Goal: Transaction & Acquisition: Purchase product/service

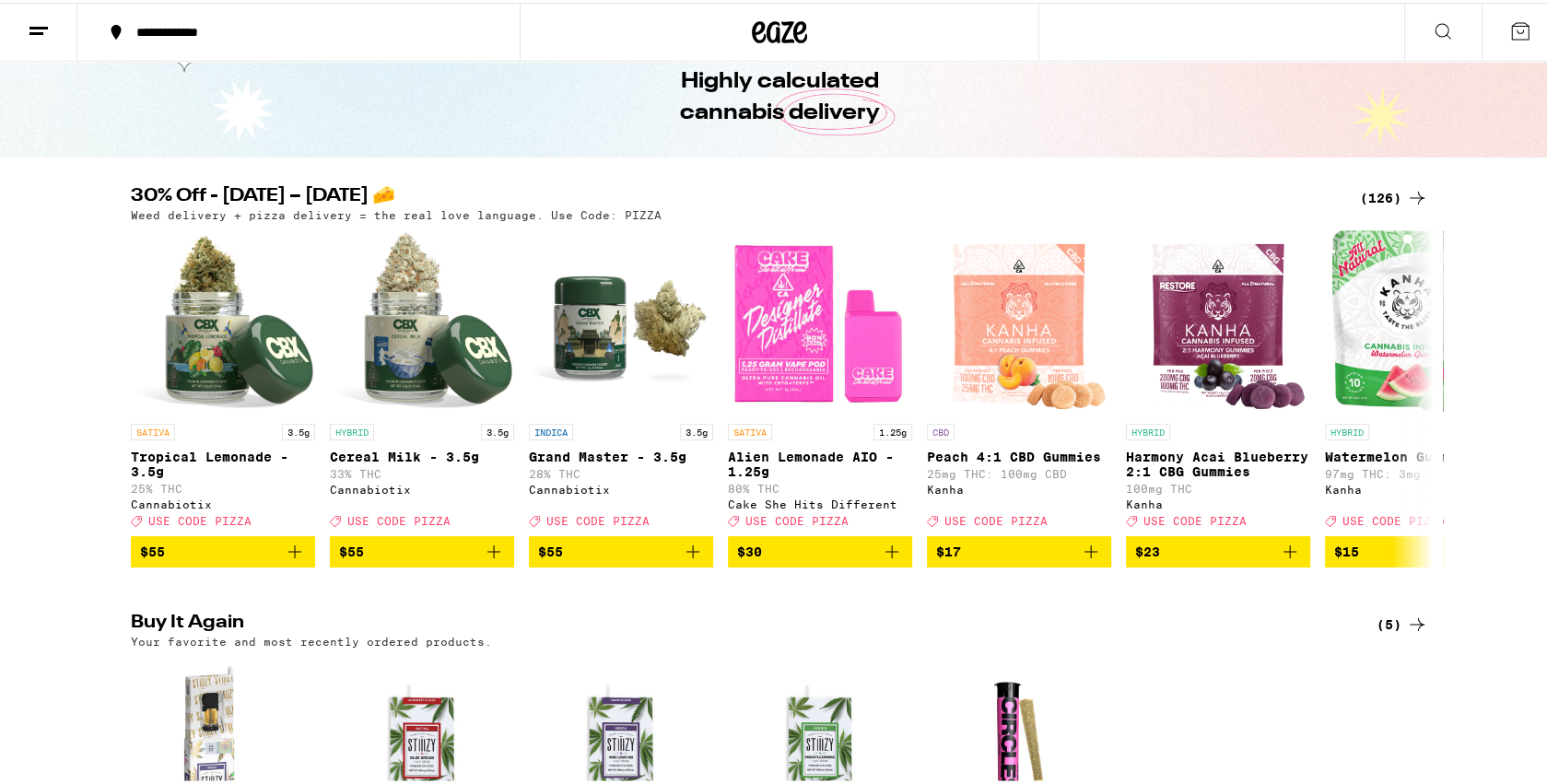
scroll to position [81, 0]
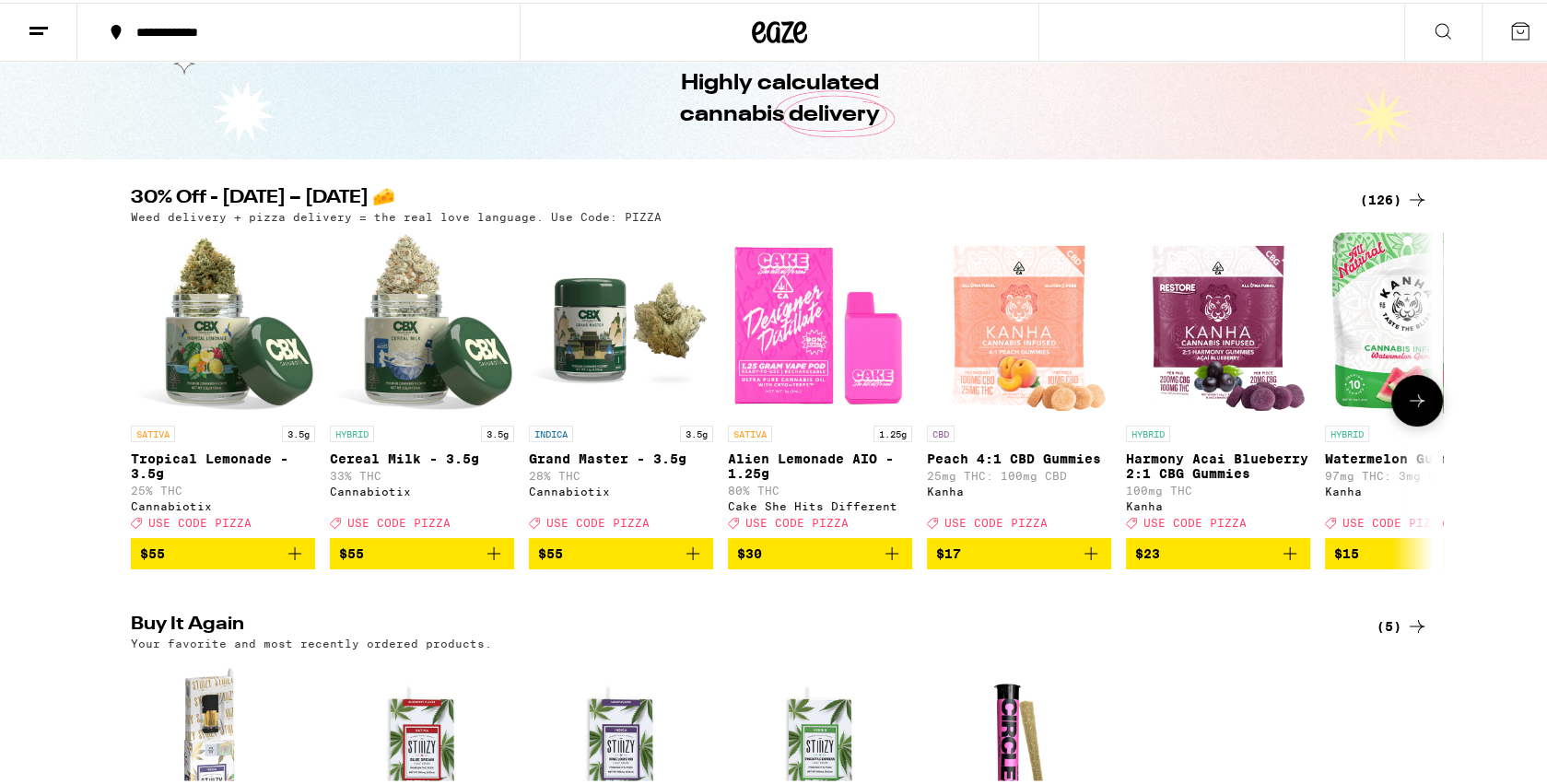
click at [1414, 403] on icon at bounding box center [1417, 397] width 22 height 22
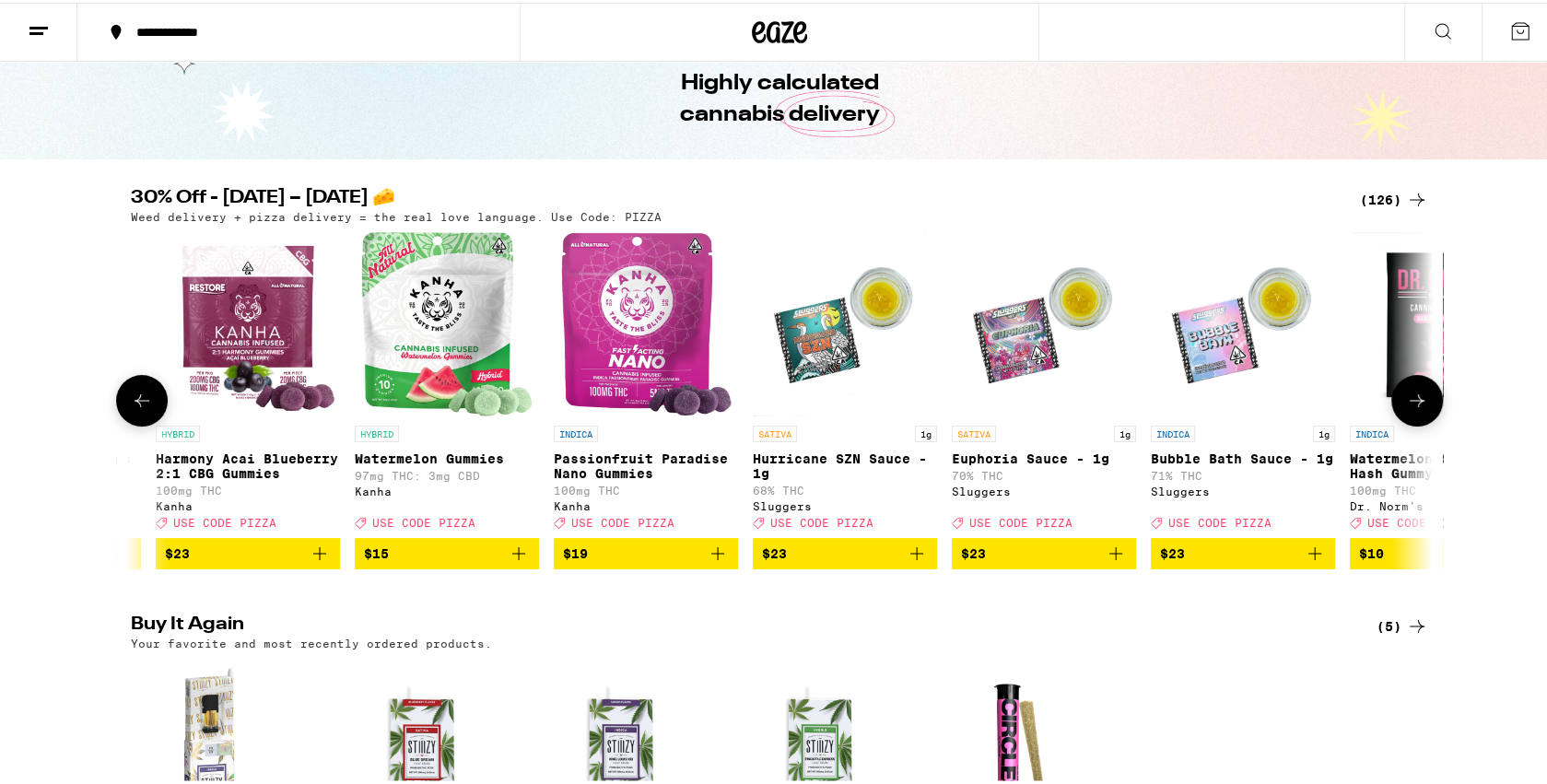
scroll to position [0, 1097]
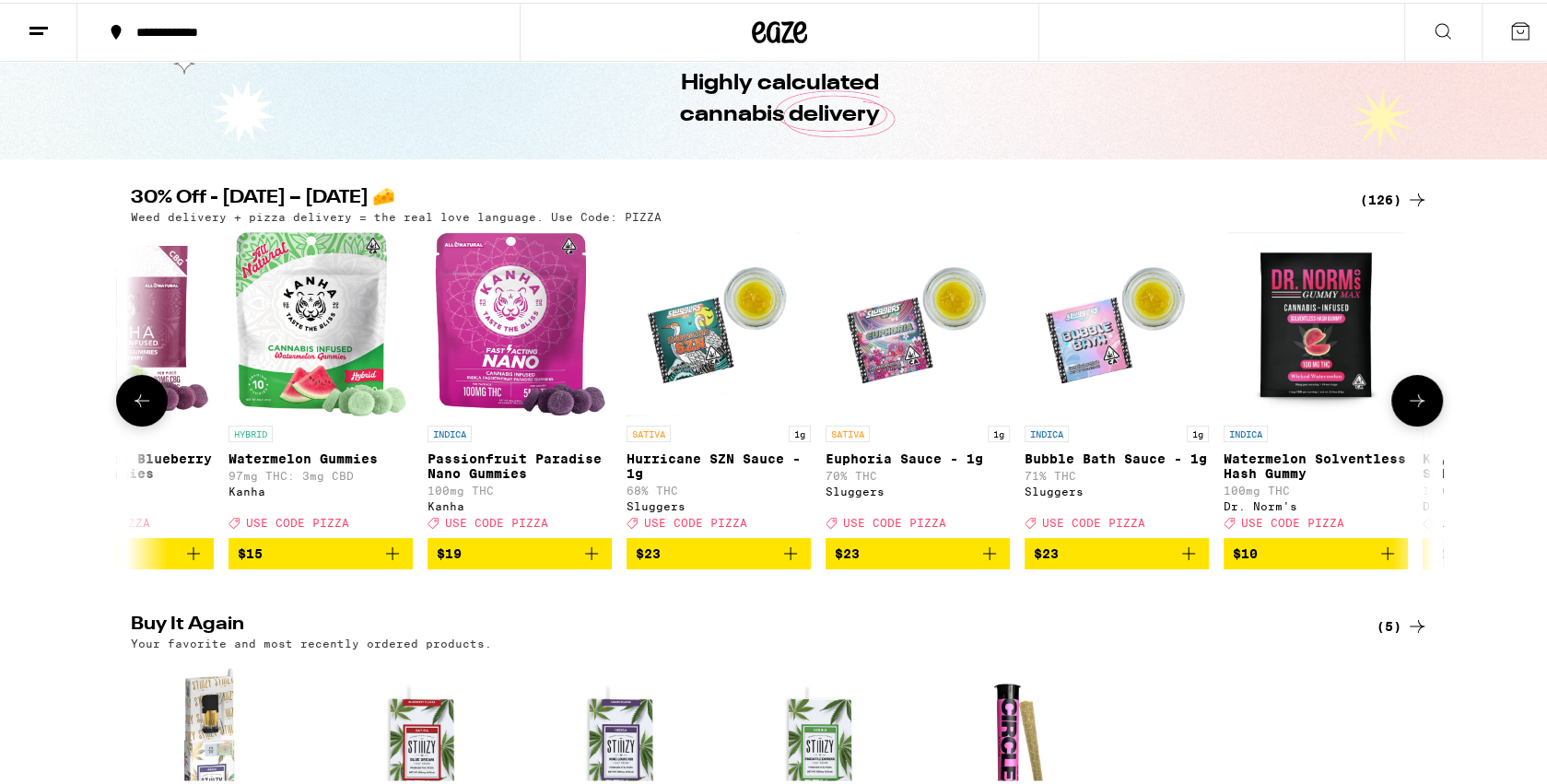
click at [1414, 403] on icon at bounding box center [1417, 397] width 22 height 22
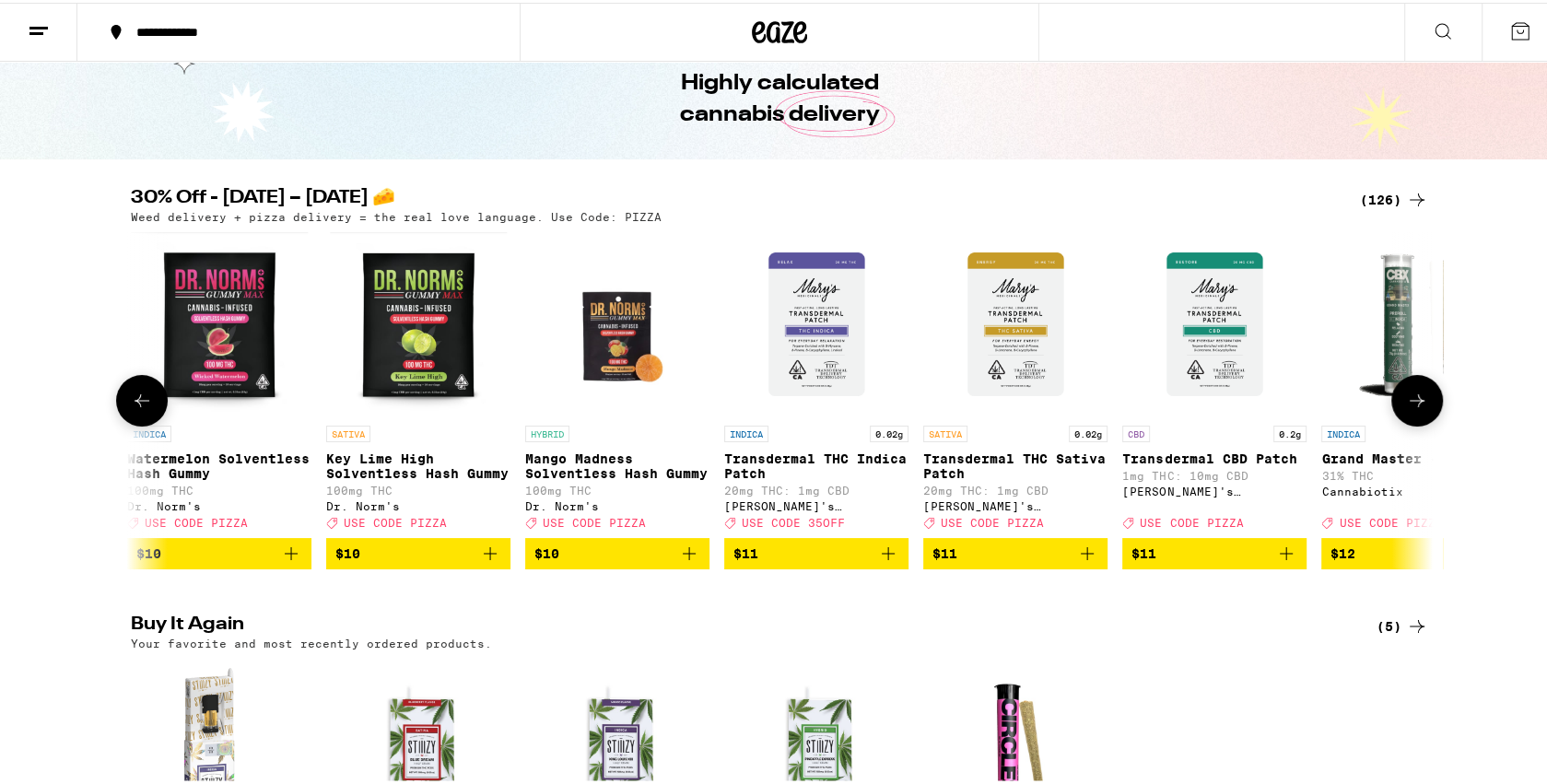
click at [1414, 403] on icon at bounding box center [1417, 397] width 22 height 22
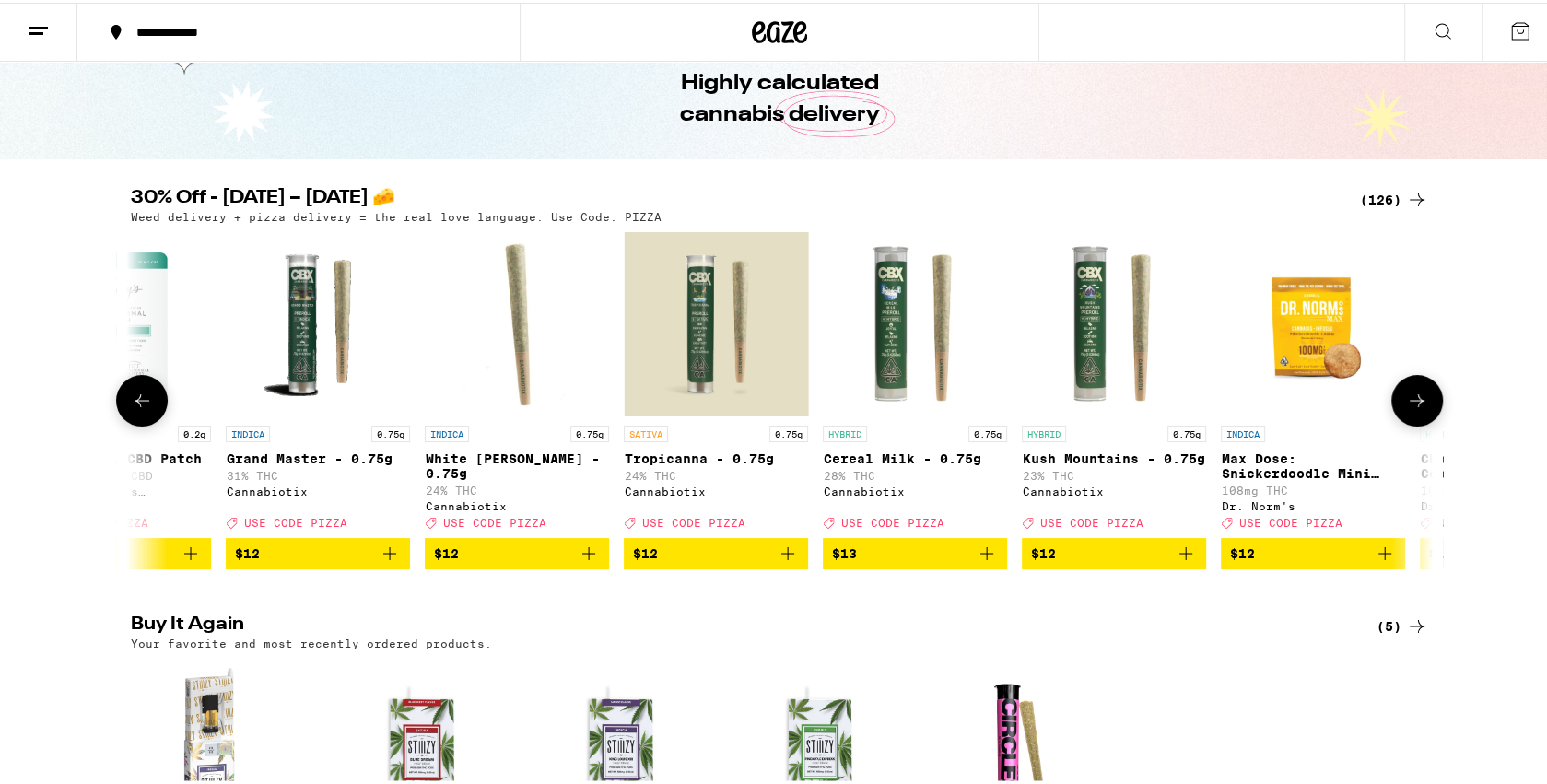
scroll to position [0, 3290]
click at [1414, 403] on icon at bounding box center [1417, 397] width 22 height 22
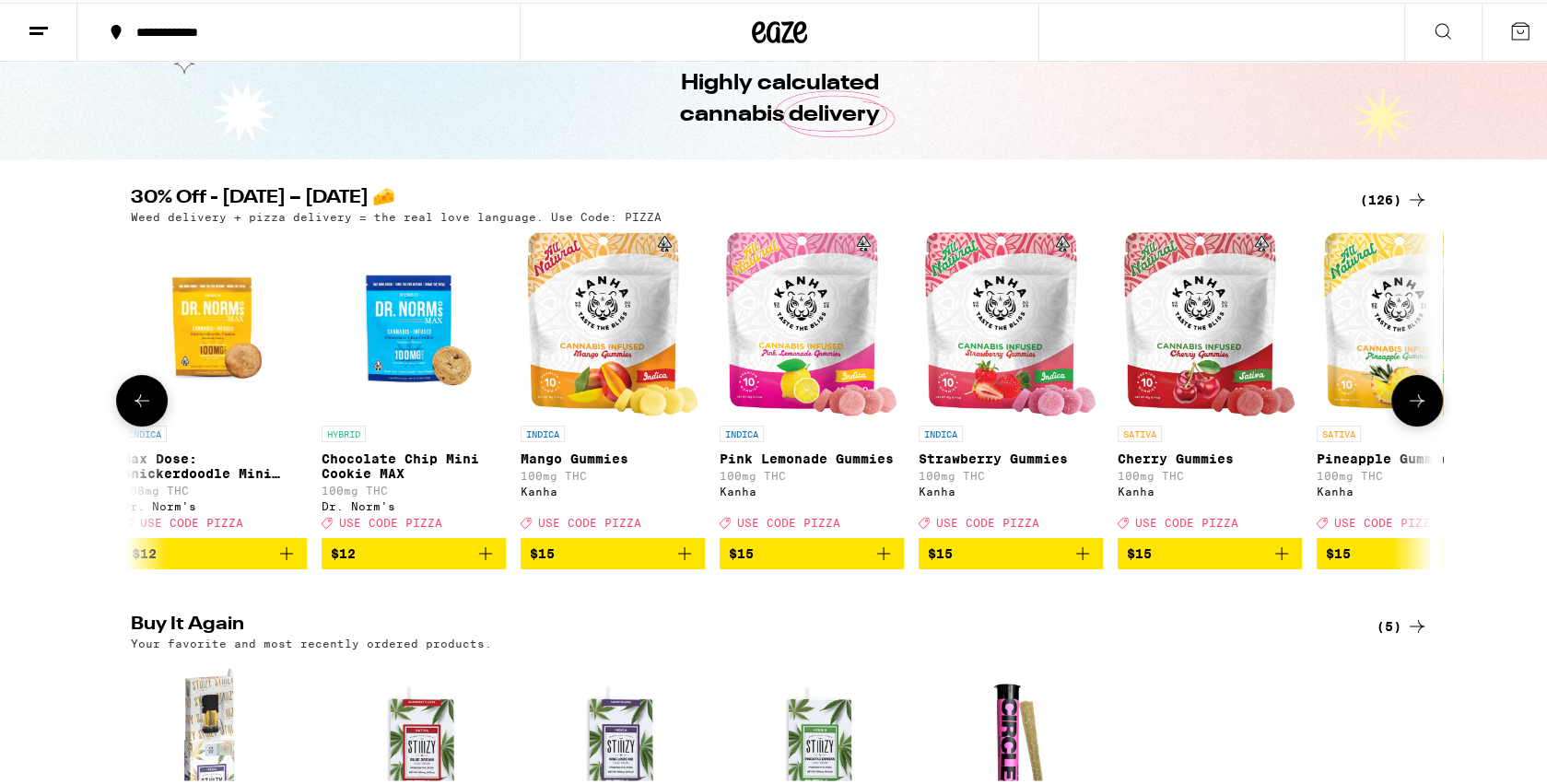
click at [1414, 403] on icon at bounding box center [1417, 397] width 22 height 22
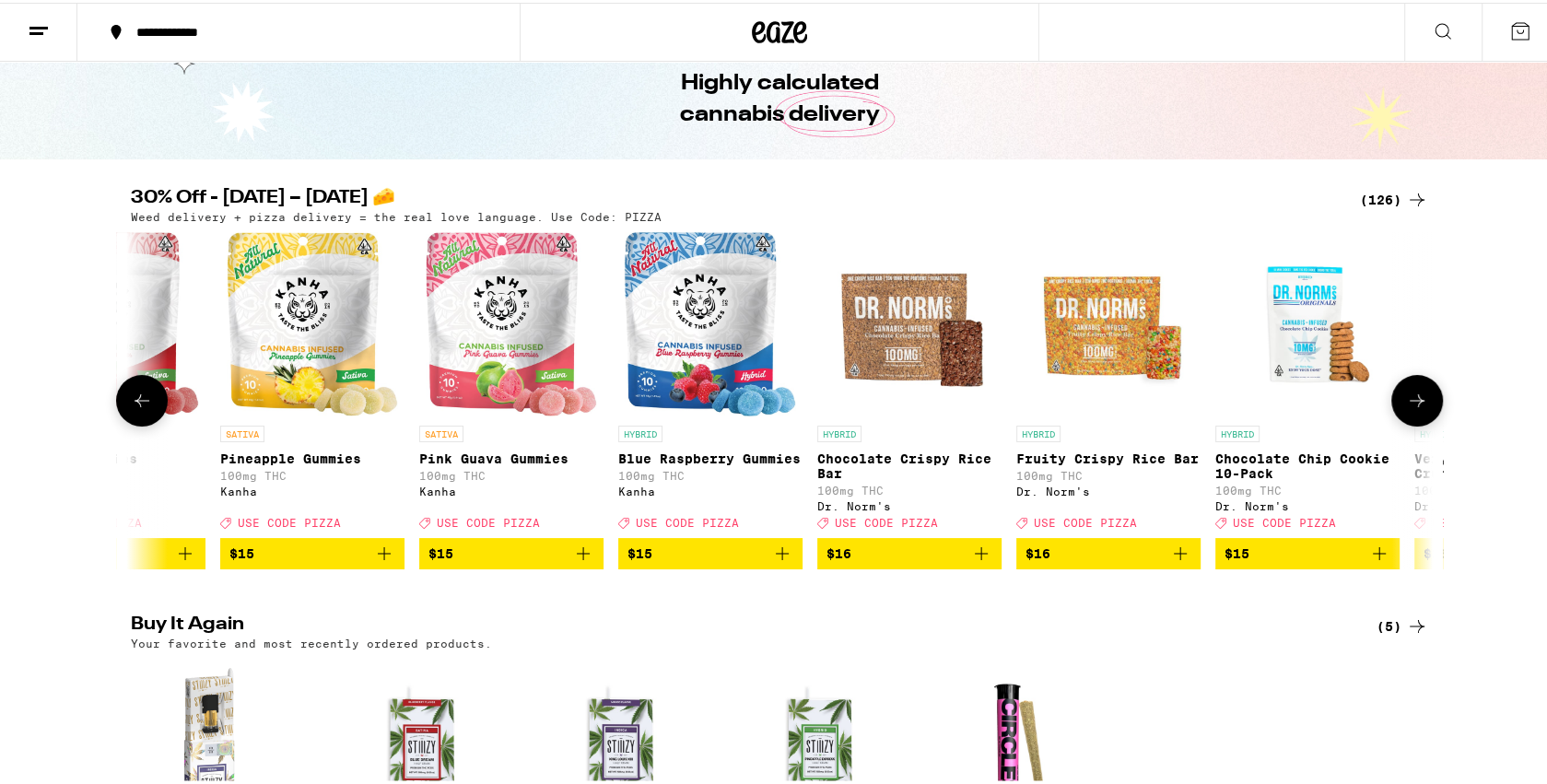
click at [1414, 403] on icon at bounding box center [1417, 397] width 22 height 22
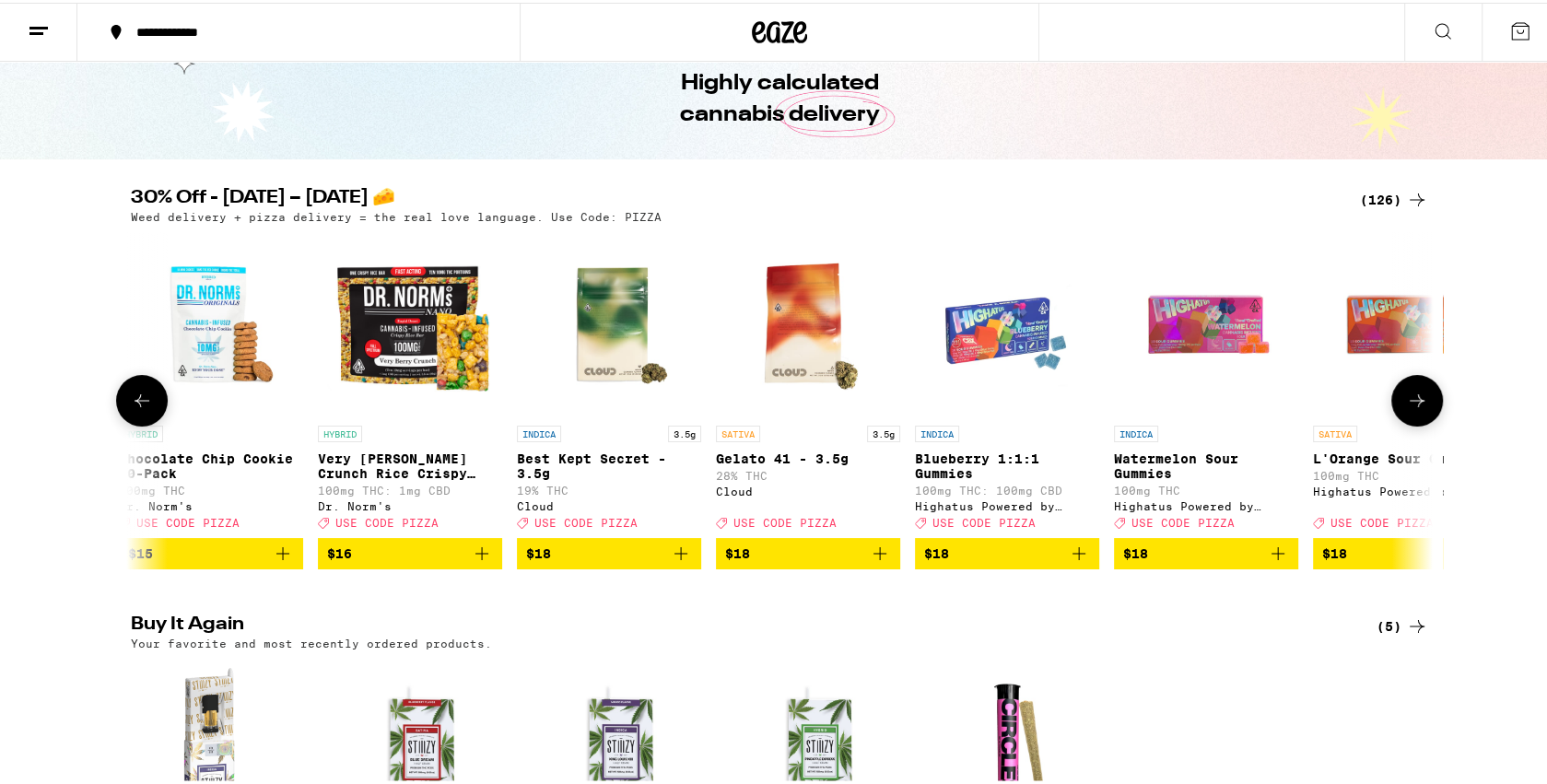
click at [1414, 403] on icon at bounding box center [1417, 397] width 22 height 22
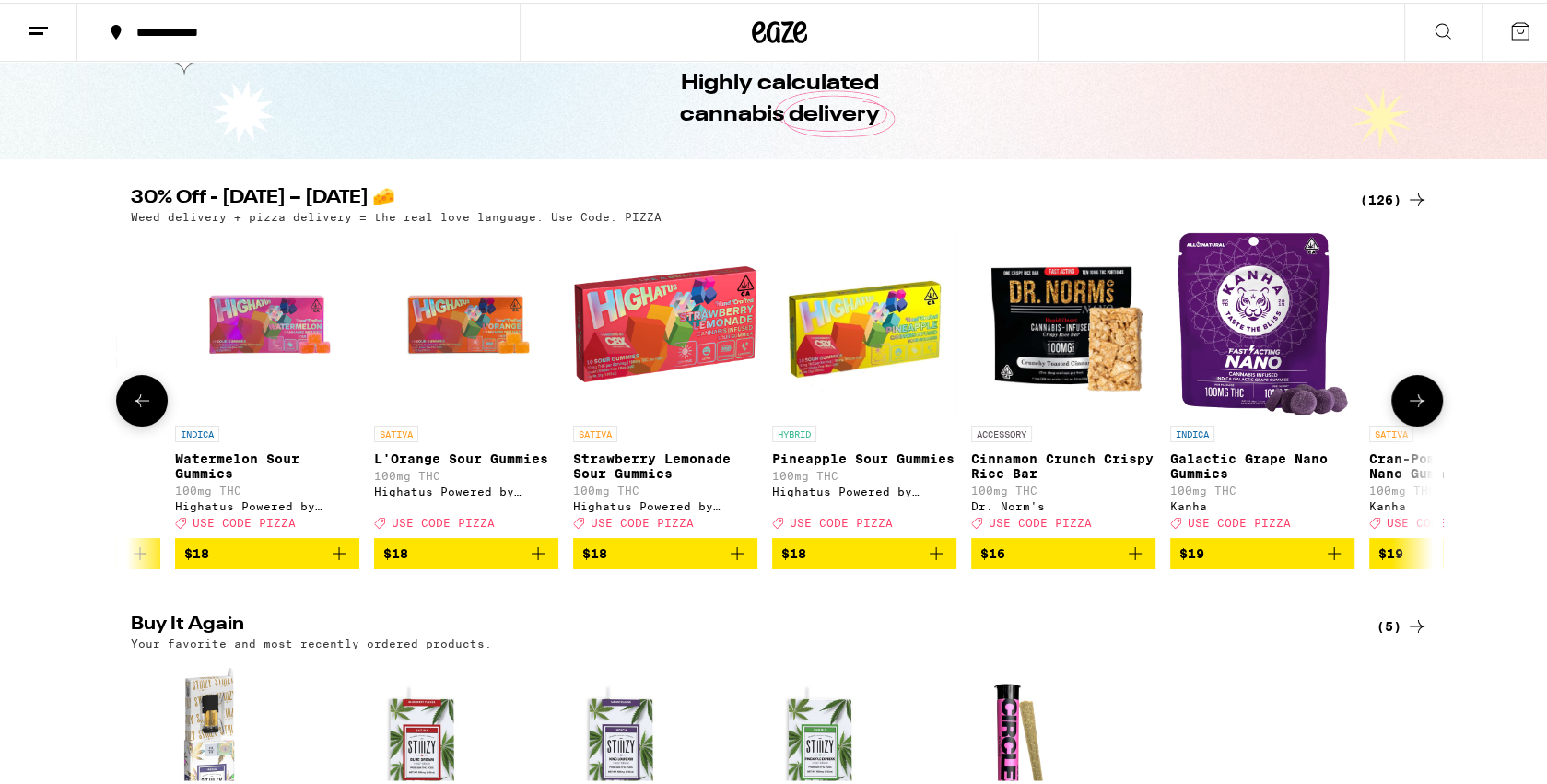
scroll to position [0, 7678]
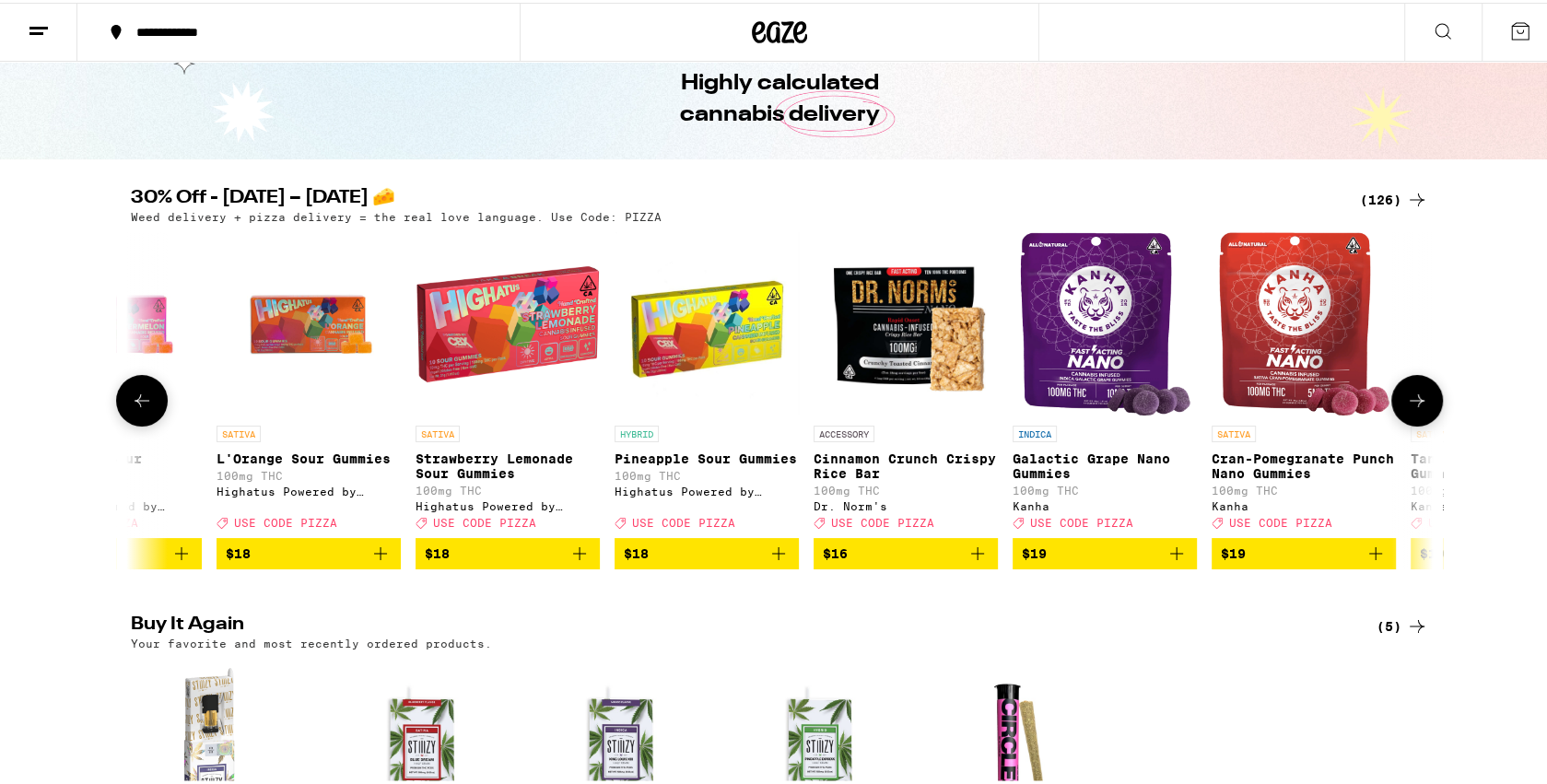
click at [1414, 403] on icon at bounding box center [1417, 397] width 22 height 22
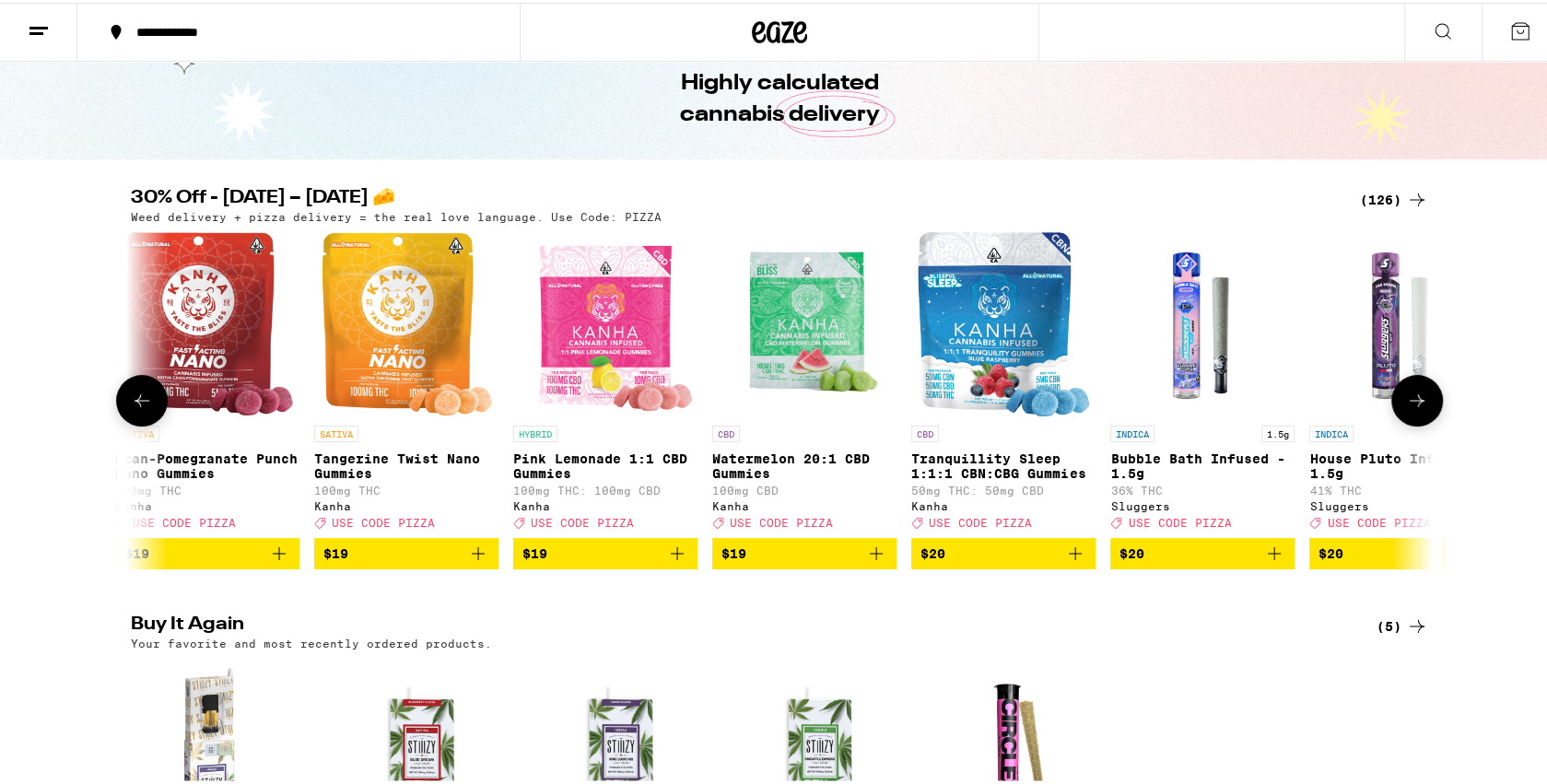
scroll to position [0, 8776]
click at [1414, 403] on icon at bounding box center [1417, 397] width 22 height 22
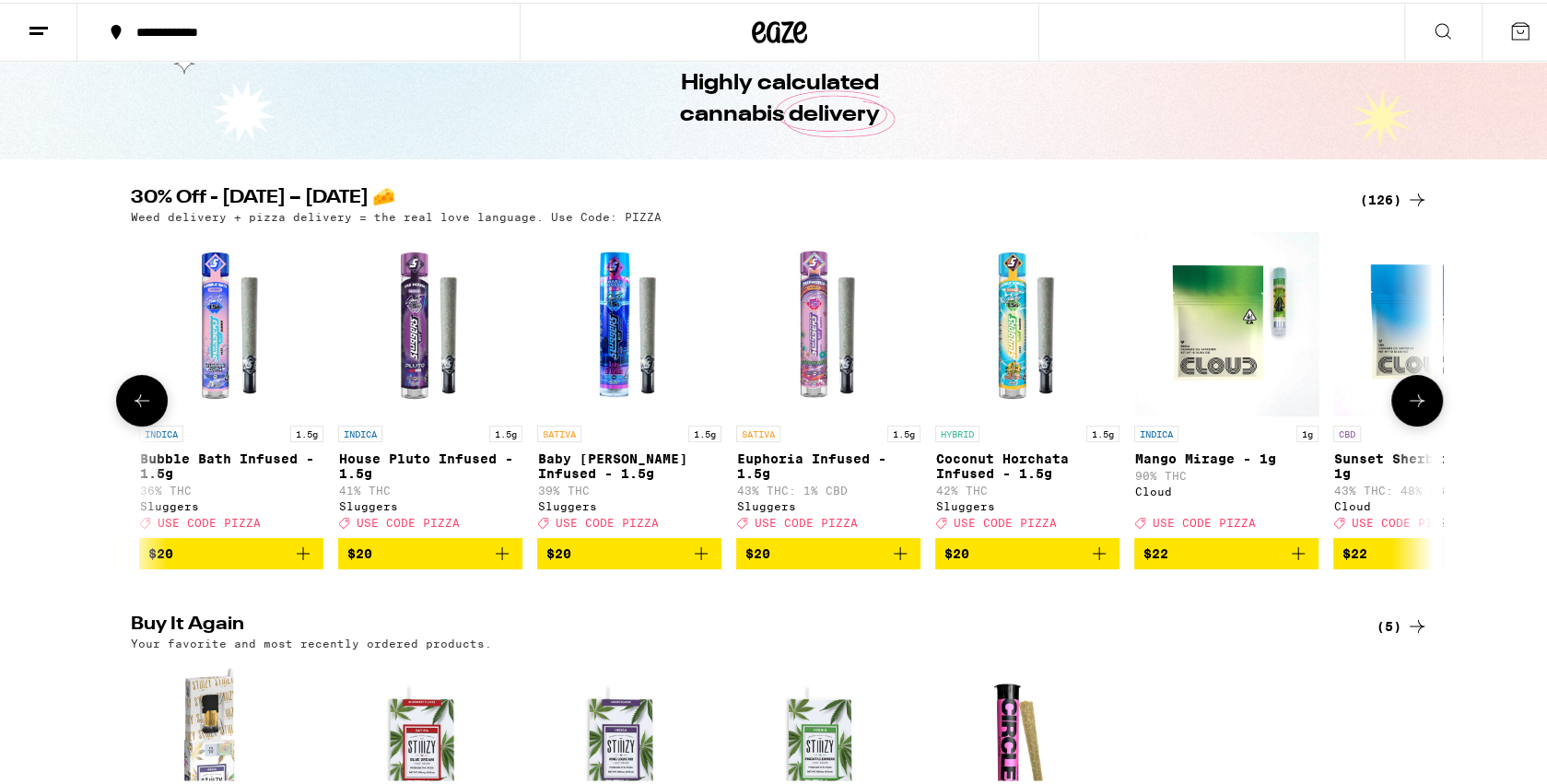
scroll to position [0, 9873]
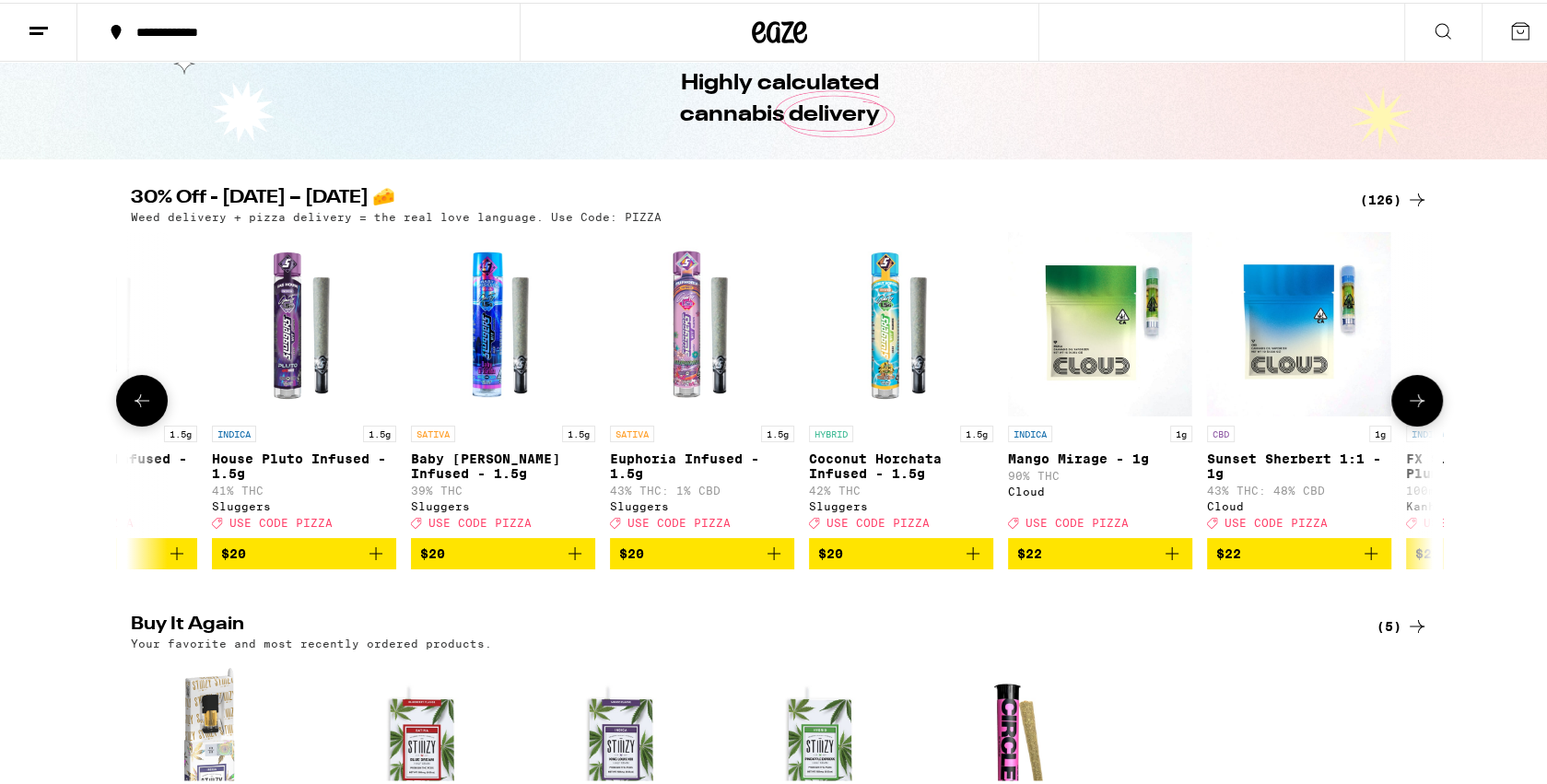
click at [1414, 403] on icon at bounding box center [1417, 397] width 22 height 22
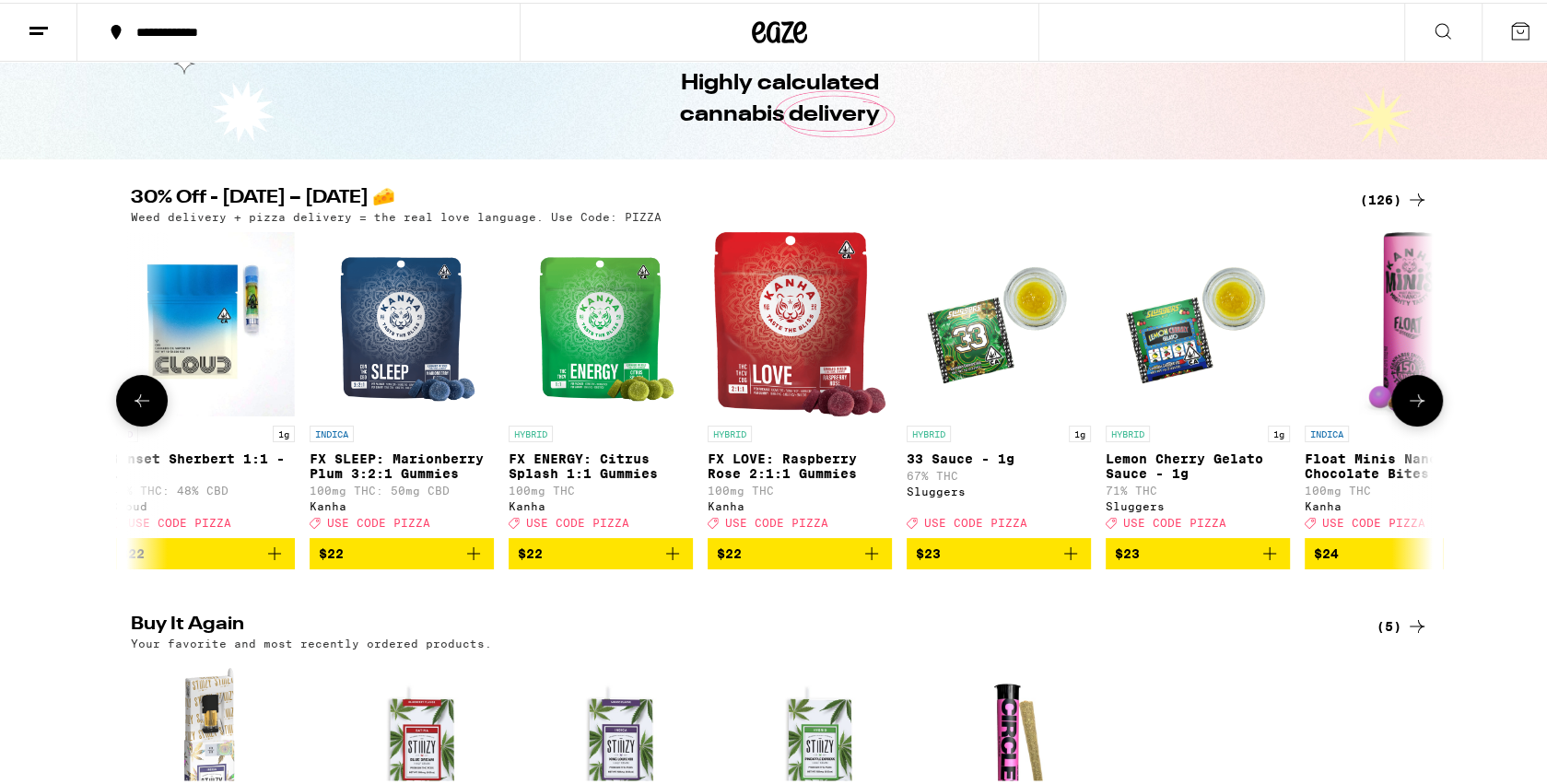
click at [1414, 403] on icon at bounding box center [1417, 397] width 22 height 22
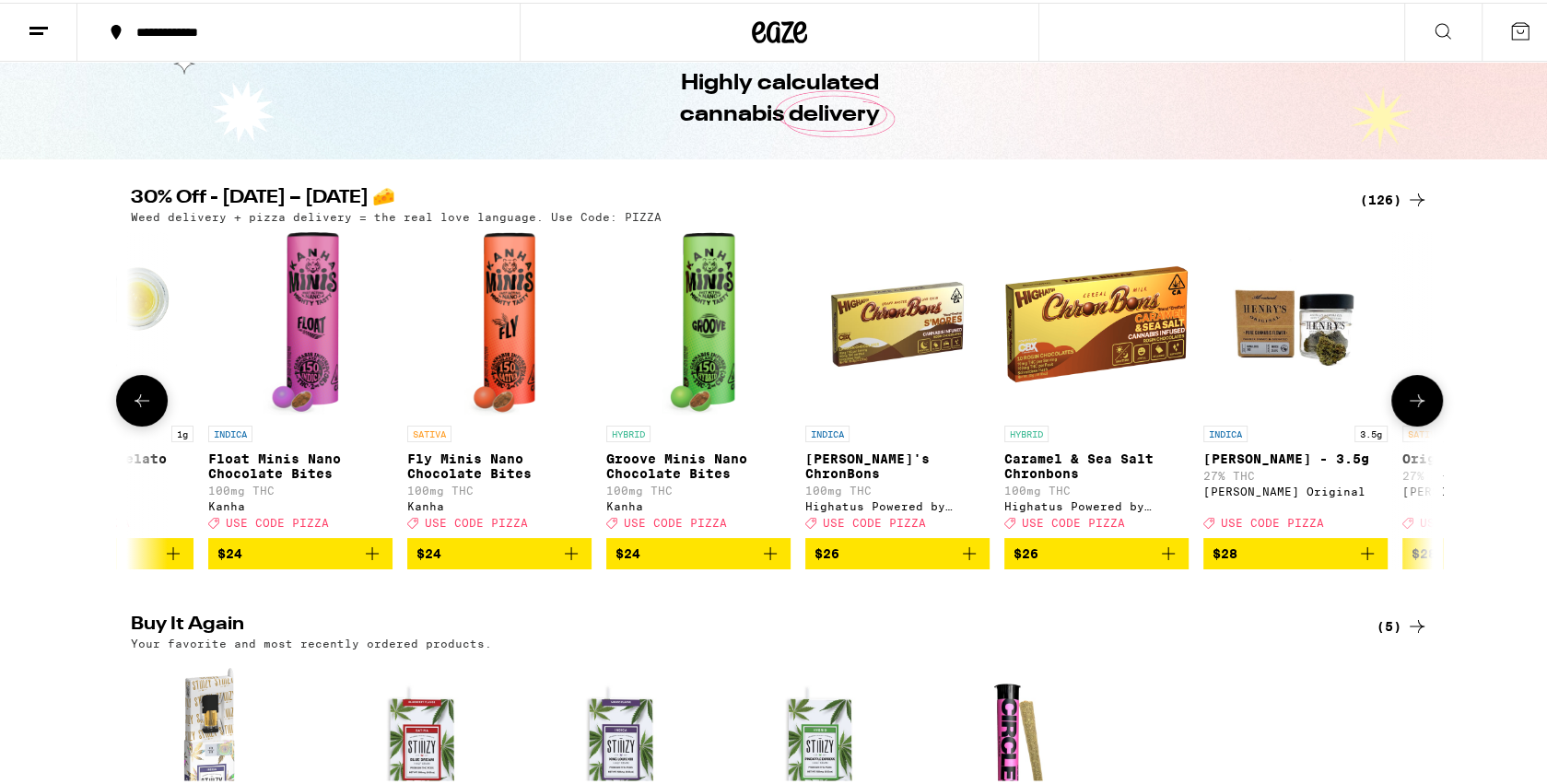
click at [1414, 403] on icon at bounding box center [1417, 397] width 22 height 22
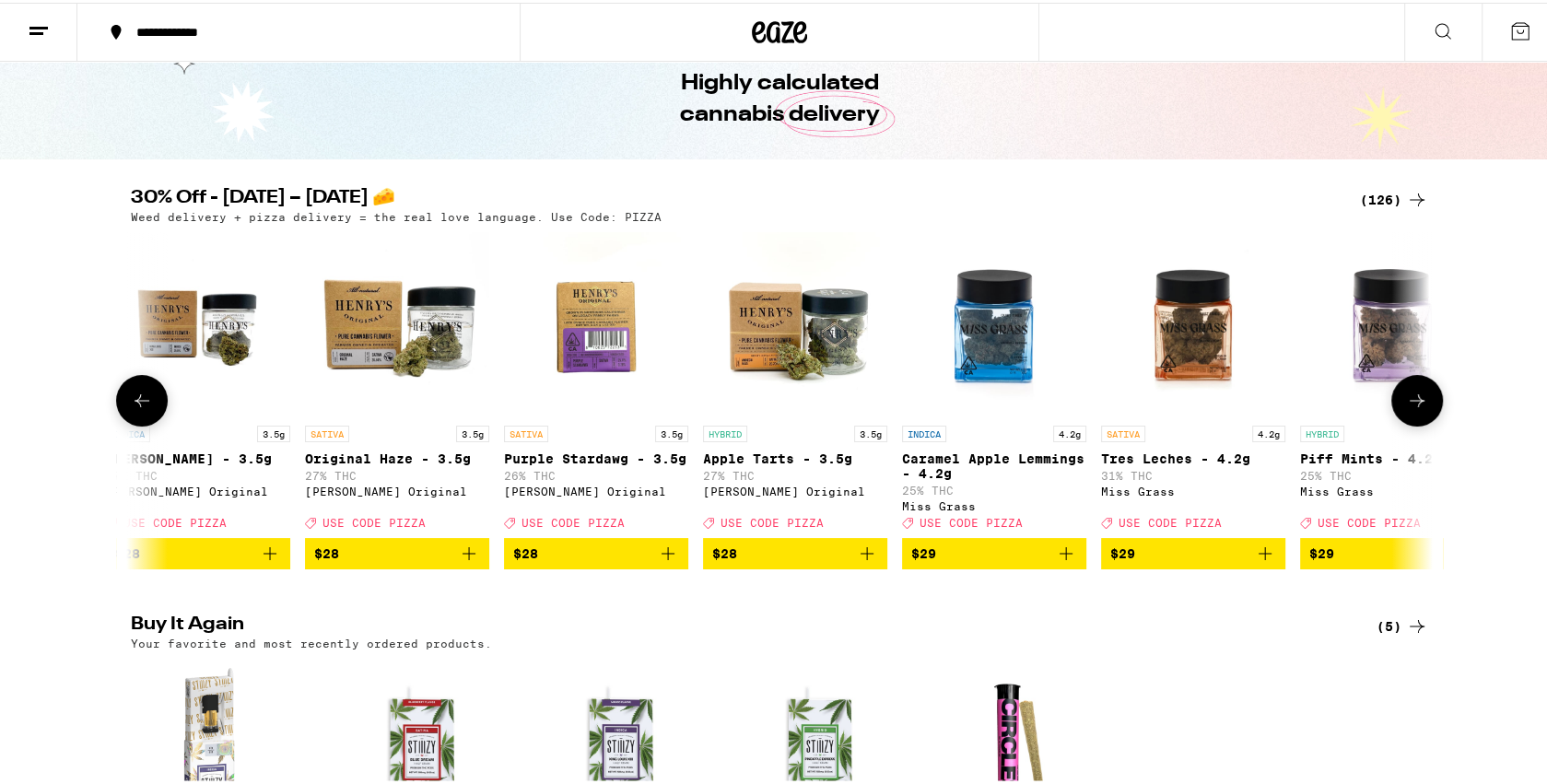
click at [1414, 403] on icon at bounding box center [1417, 397] width 22 height 22
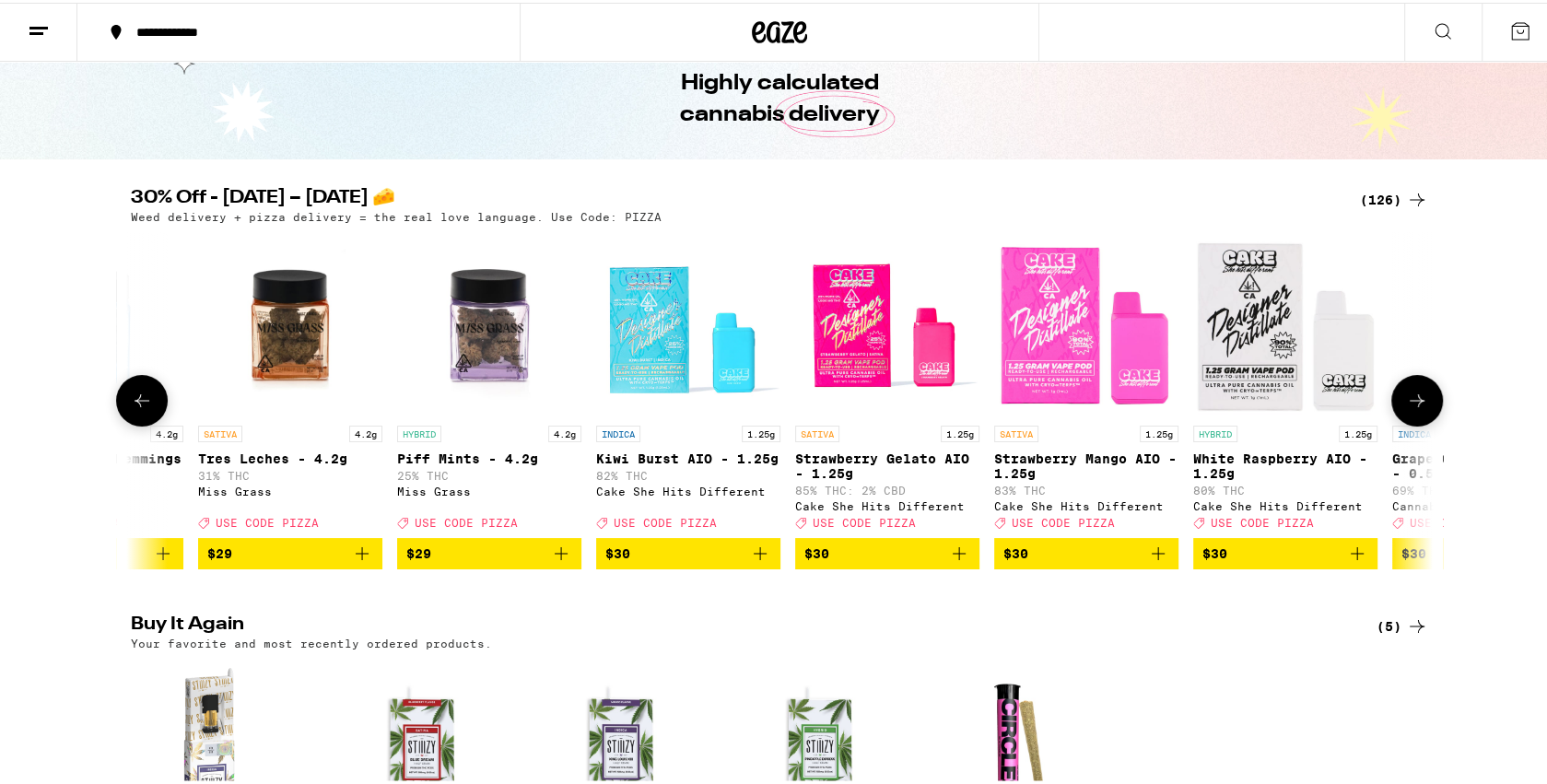
scroll to position [0, 14260]
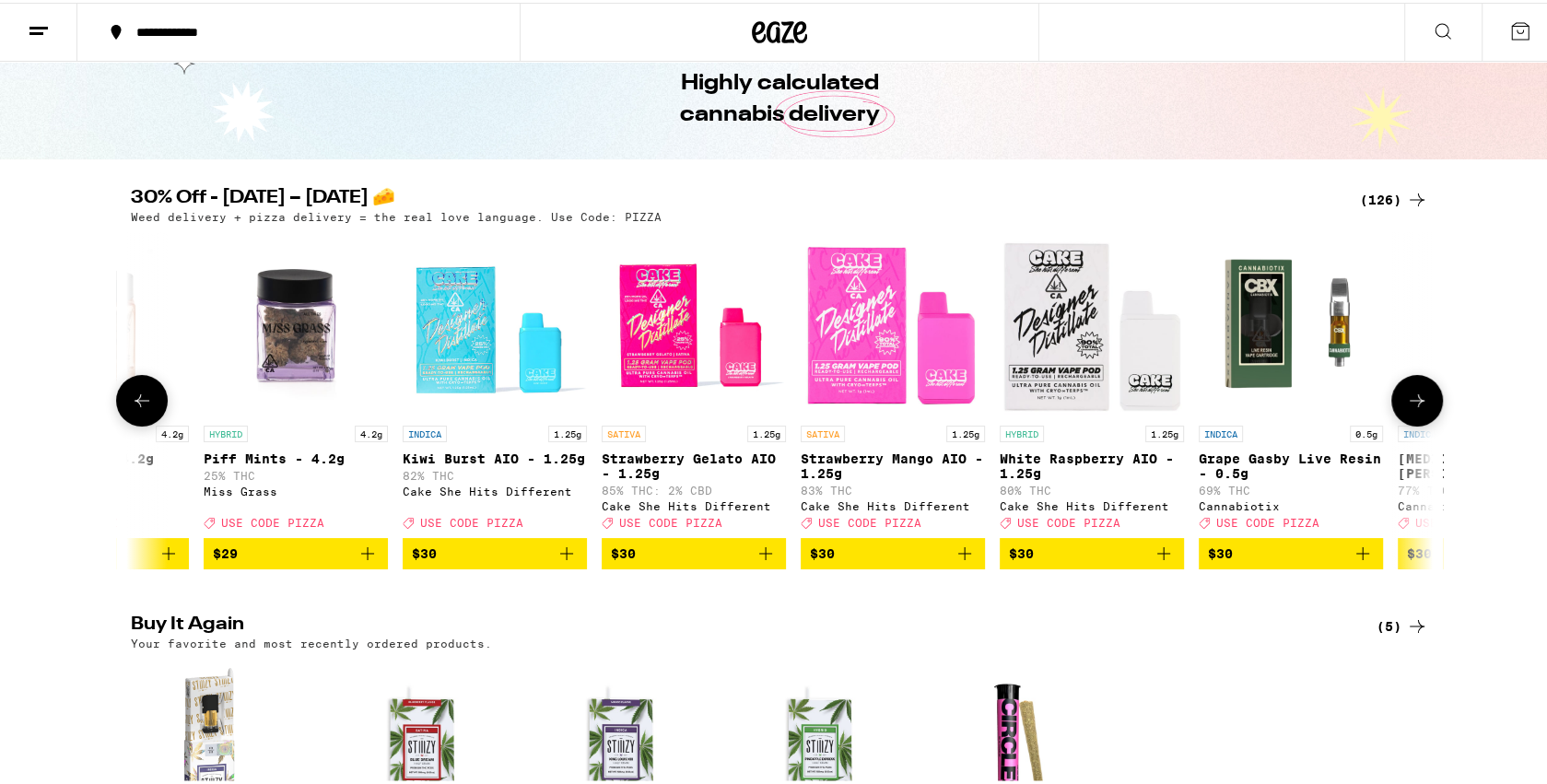
click at [1414, 403] on icon at bounding box center [1417, 397] width 22 height 22
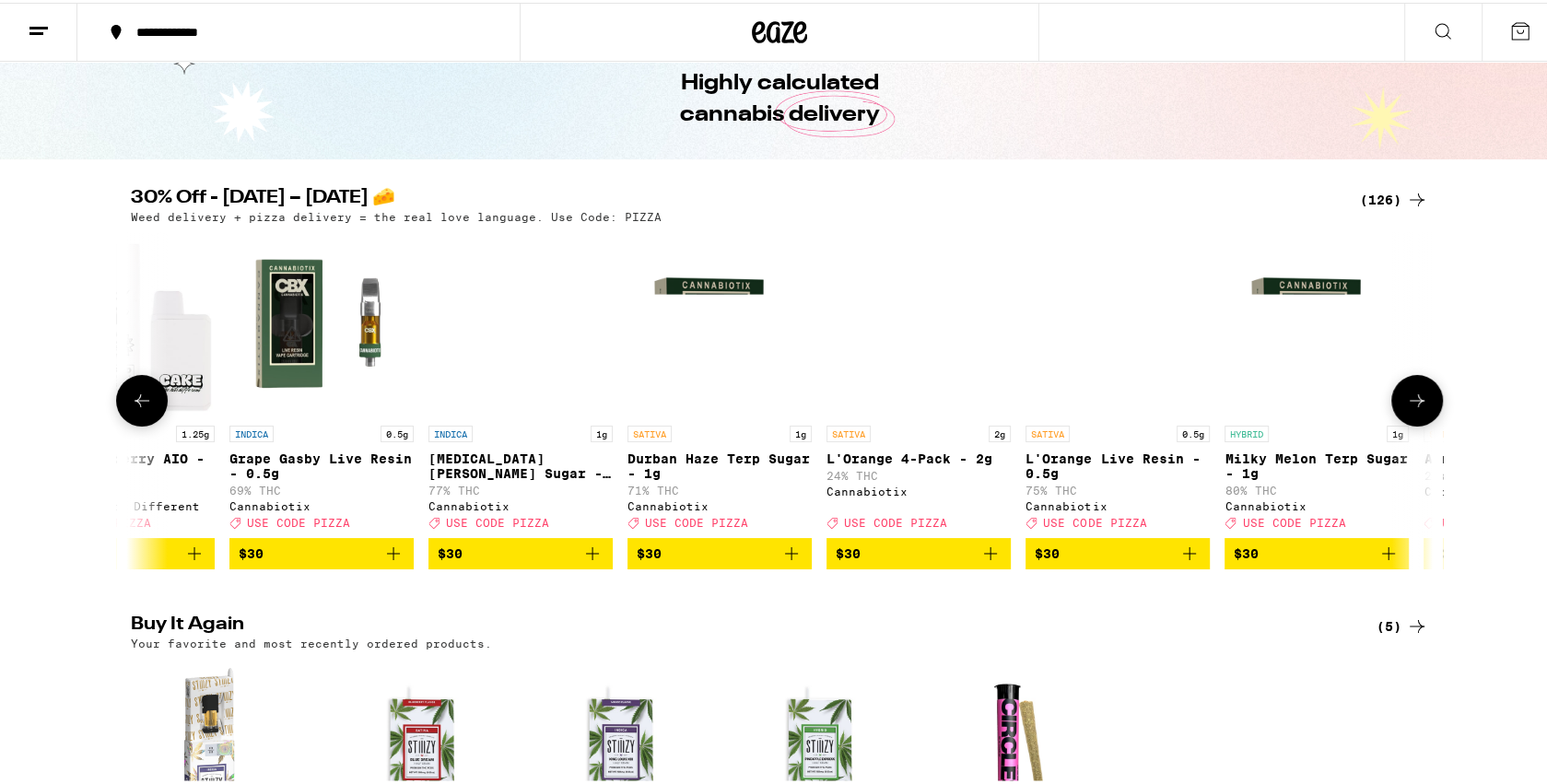
scroll to position [0, 15357]
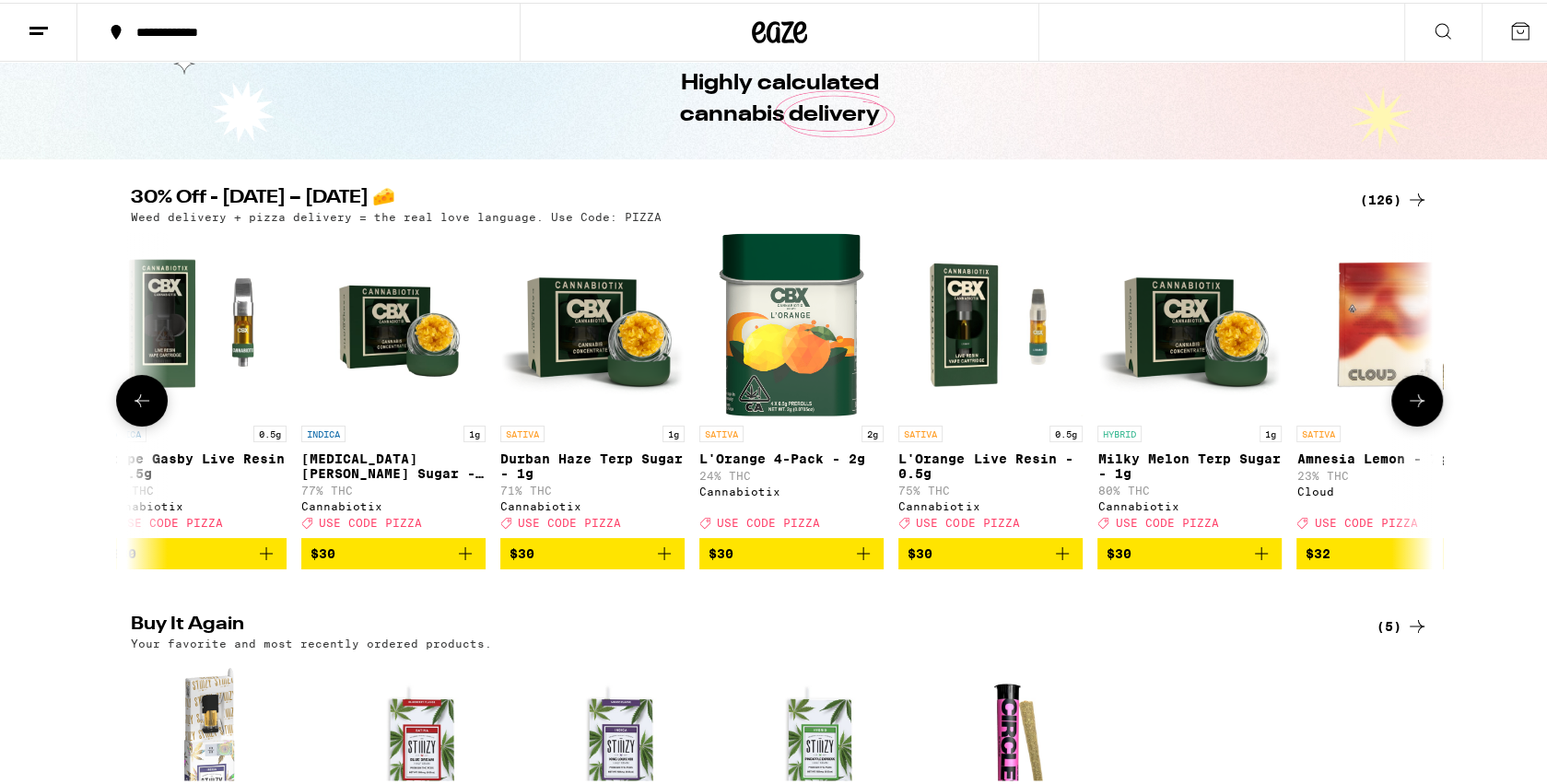
click at [1414, 403] on icon at bounding box center [1417, 397] width 22 height 22
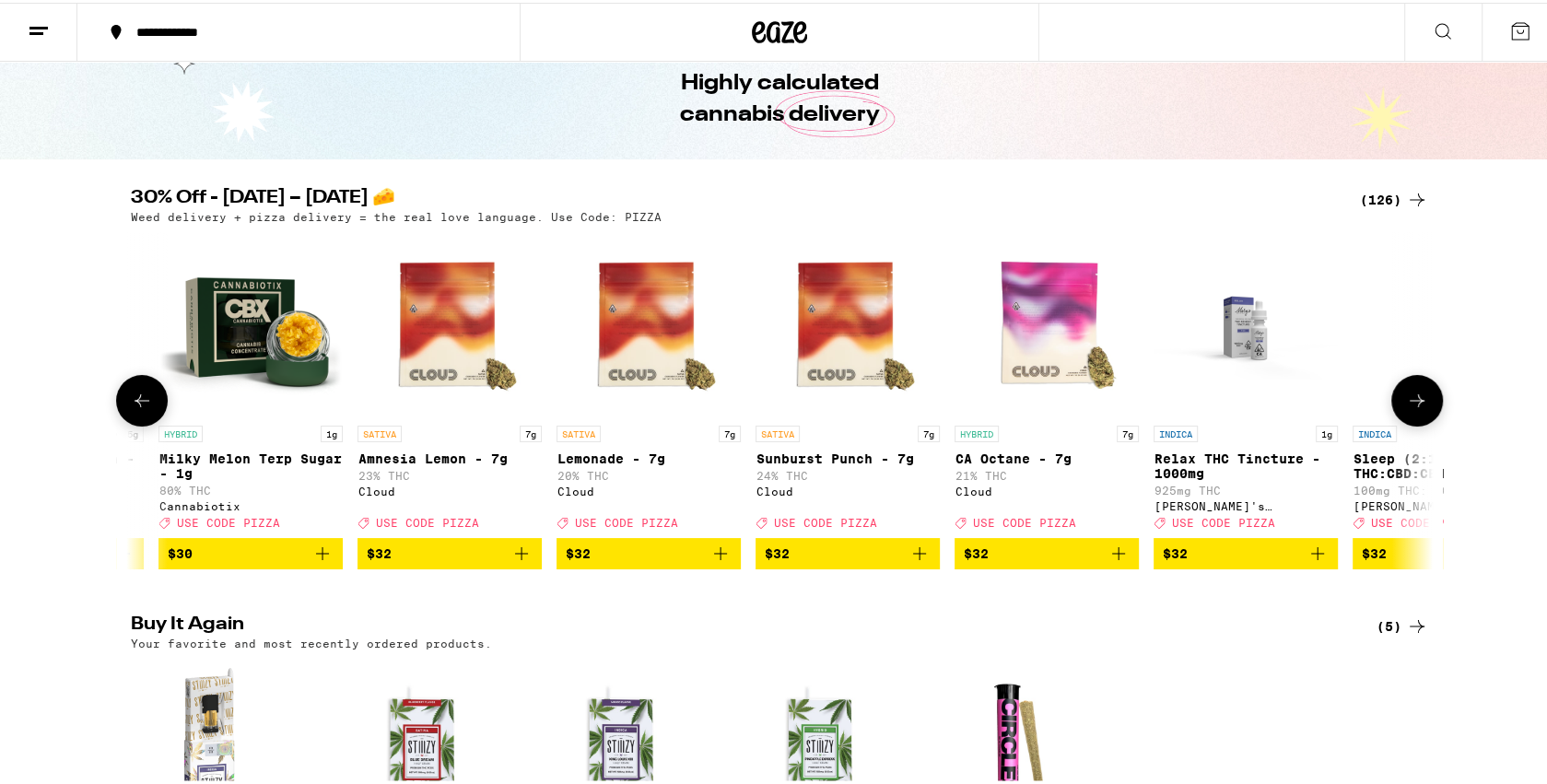
scroll to position [0, 16454]
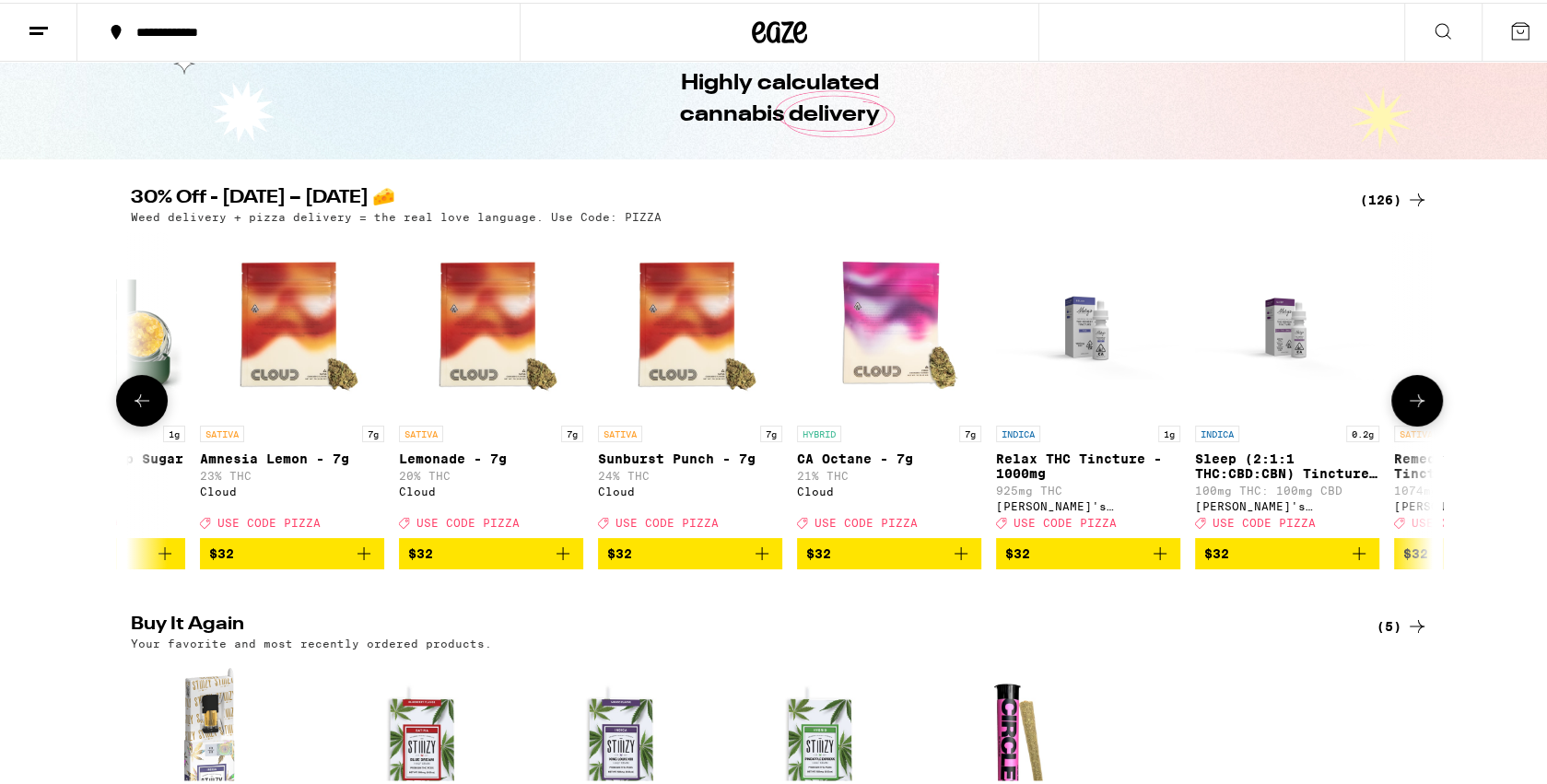
click at [1414, 403] on icon at bounding box center [1417, 397] width 22 height 22
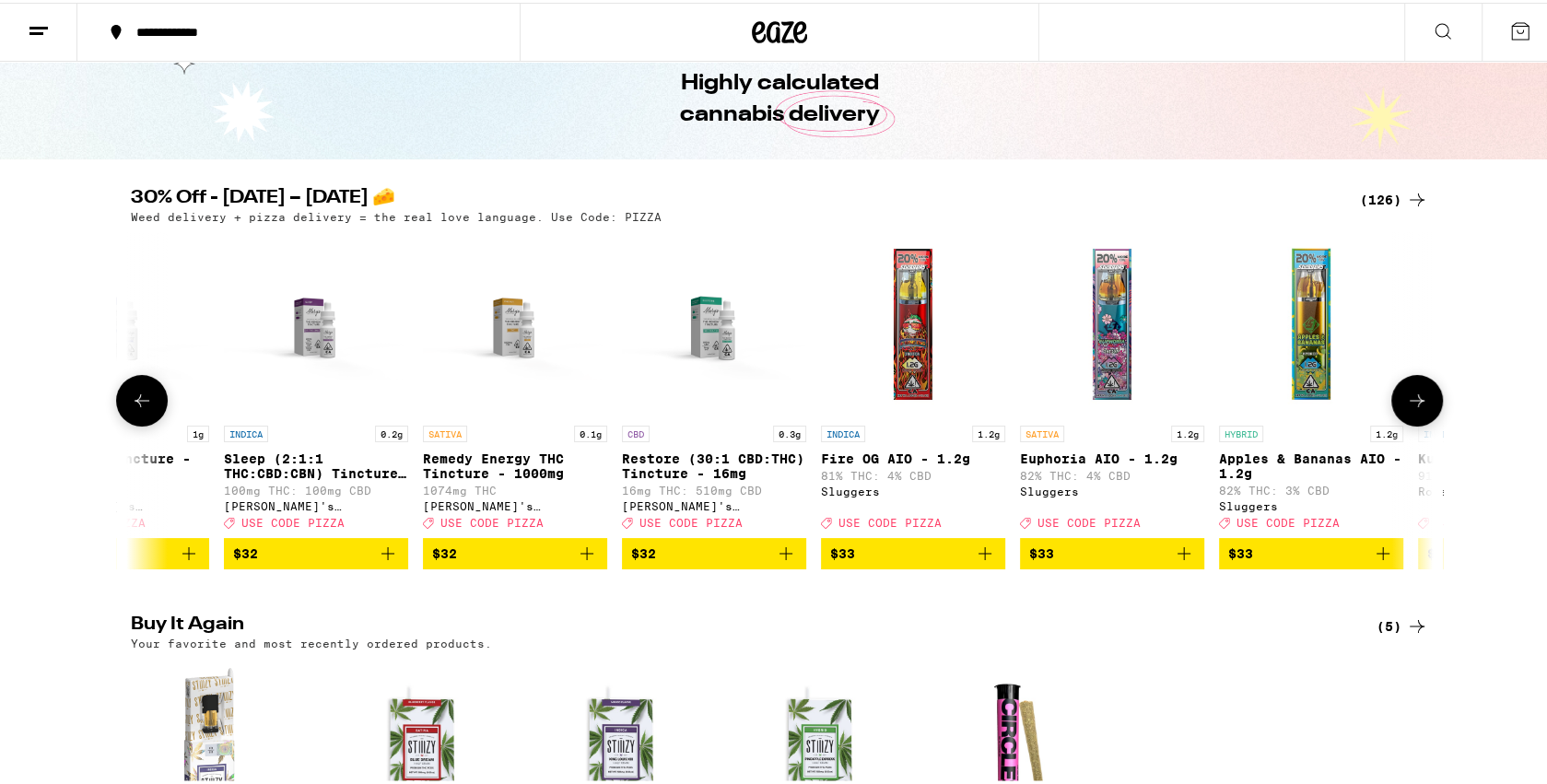
scroll to position [0, 17551]
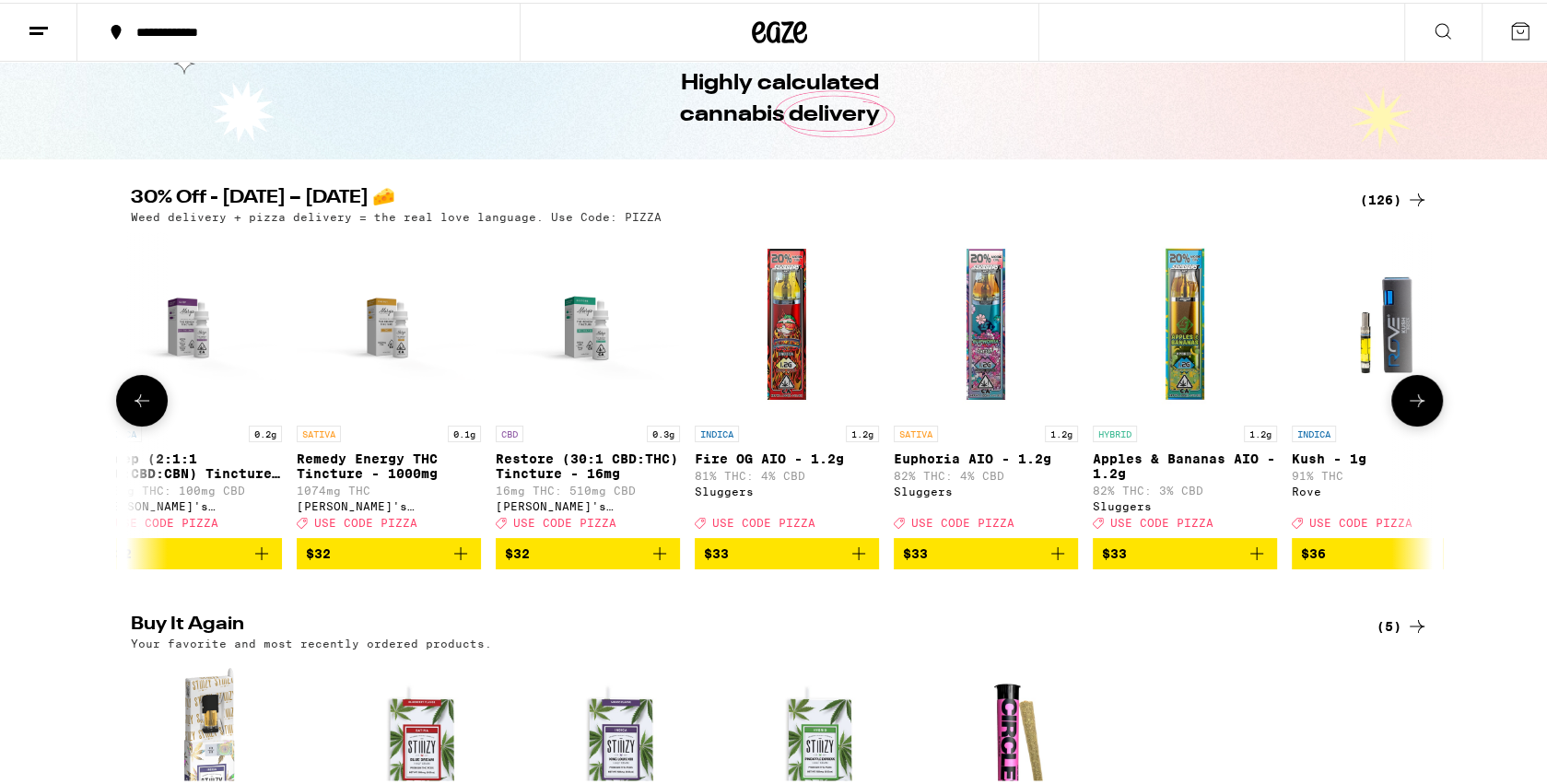
click at [1414, 403] on icon at bounding box center [1417, 397] width 22 height 22
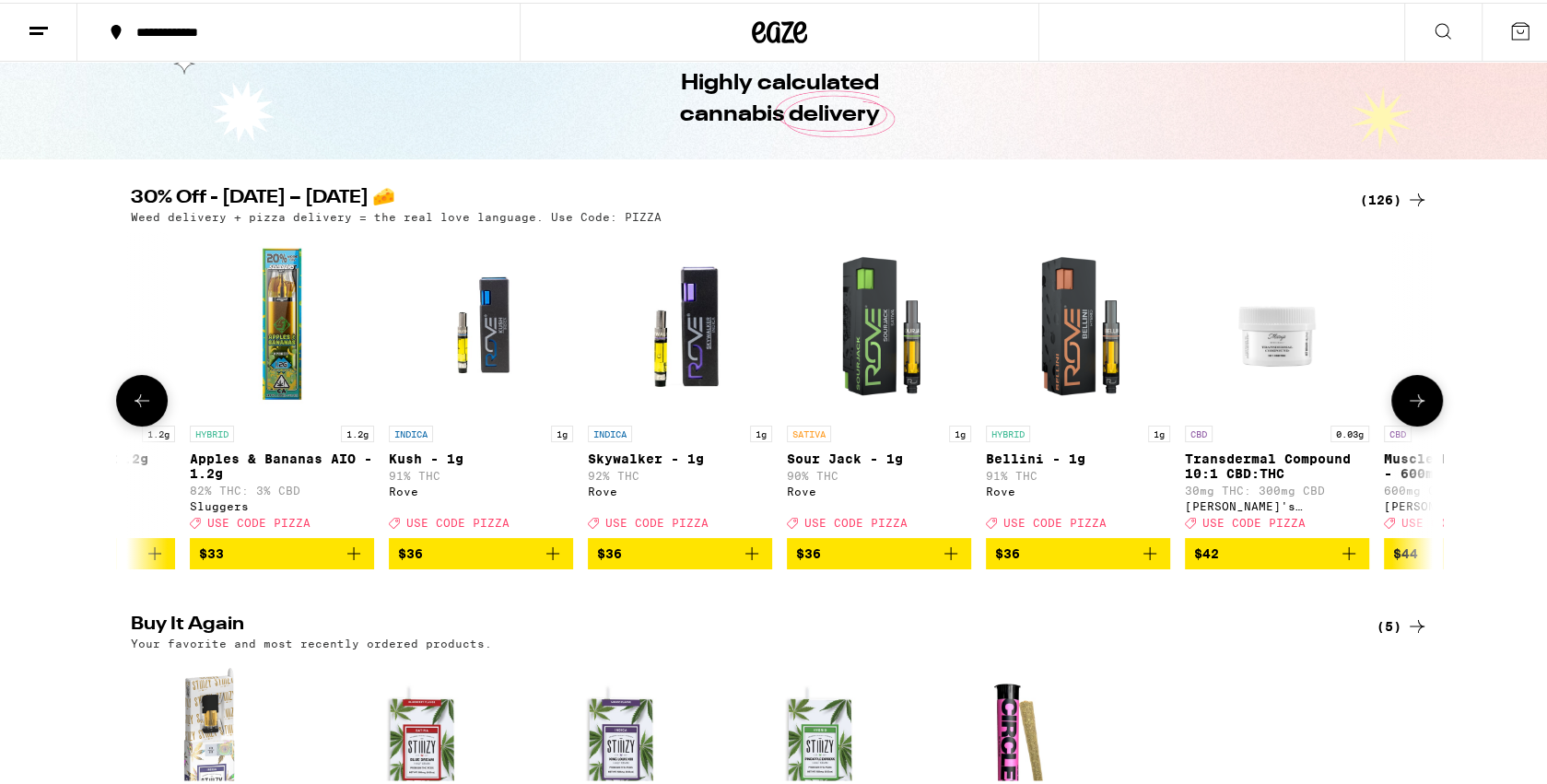
scroll to position [0, 18648]
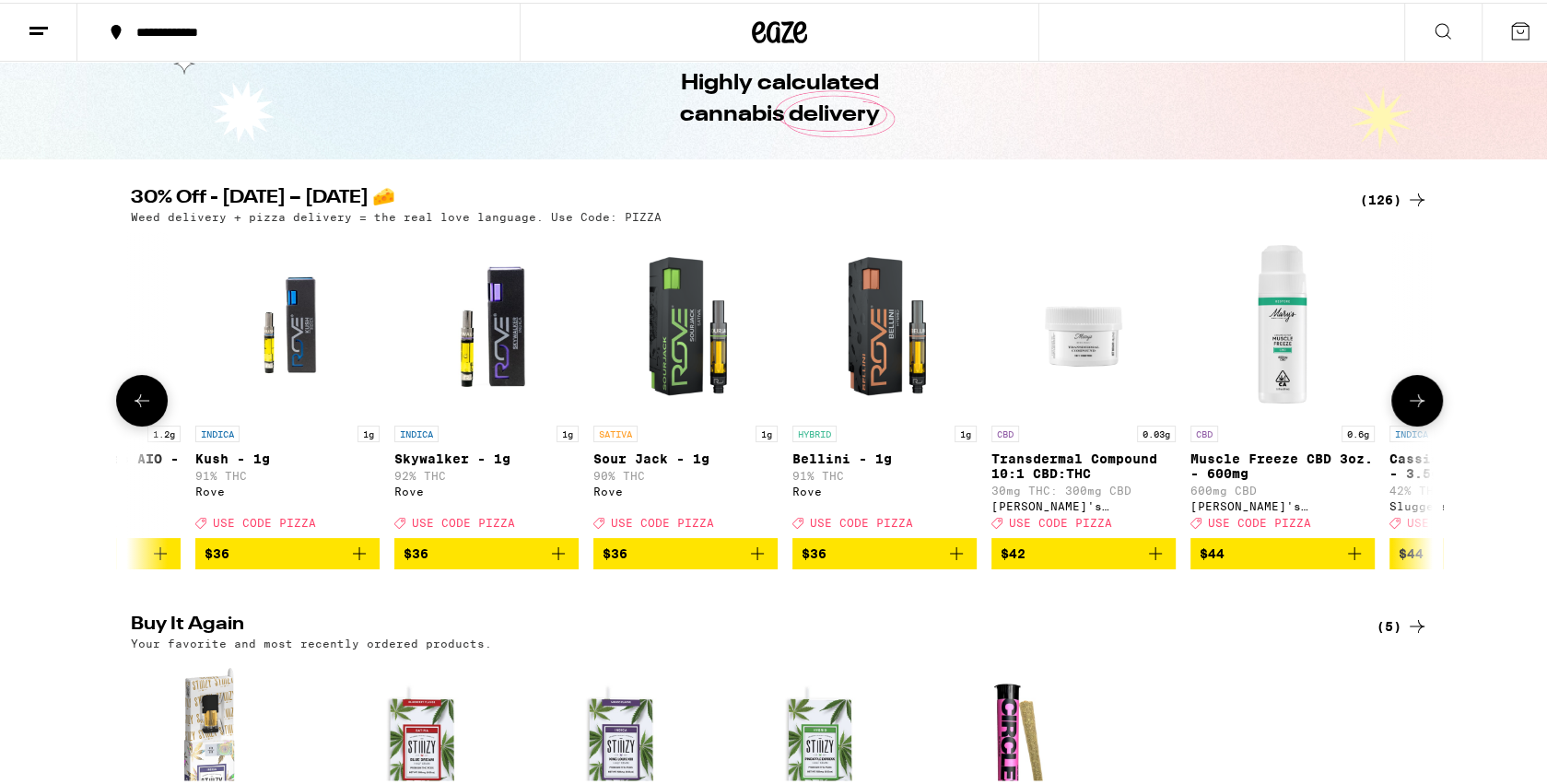
click at [1414, 403] on icon at bounding box center [1417, 397] width 22 height 22
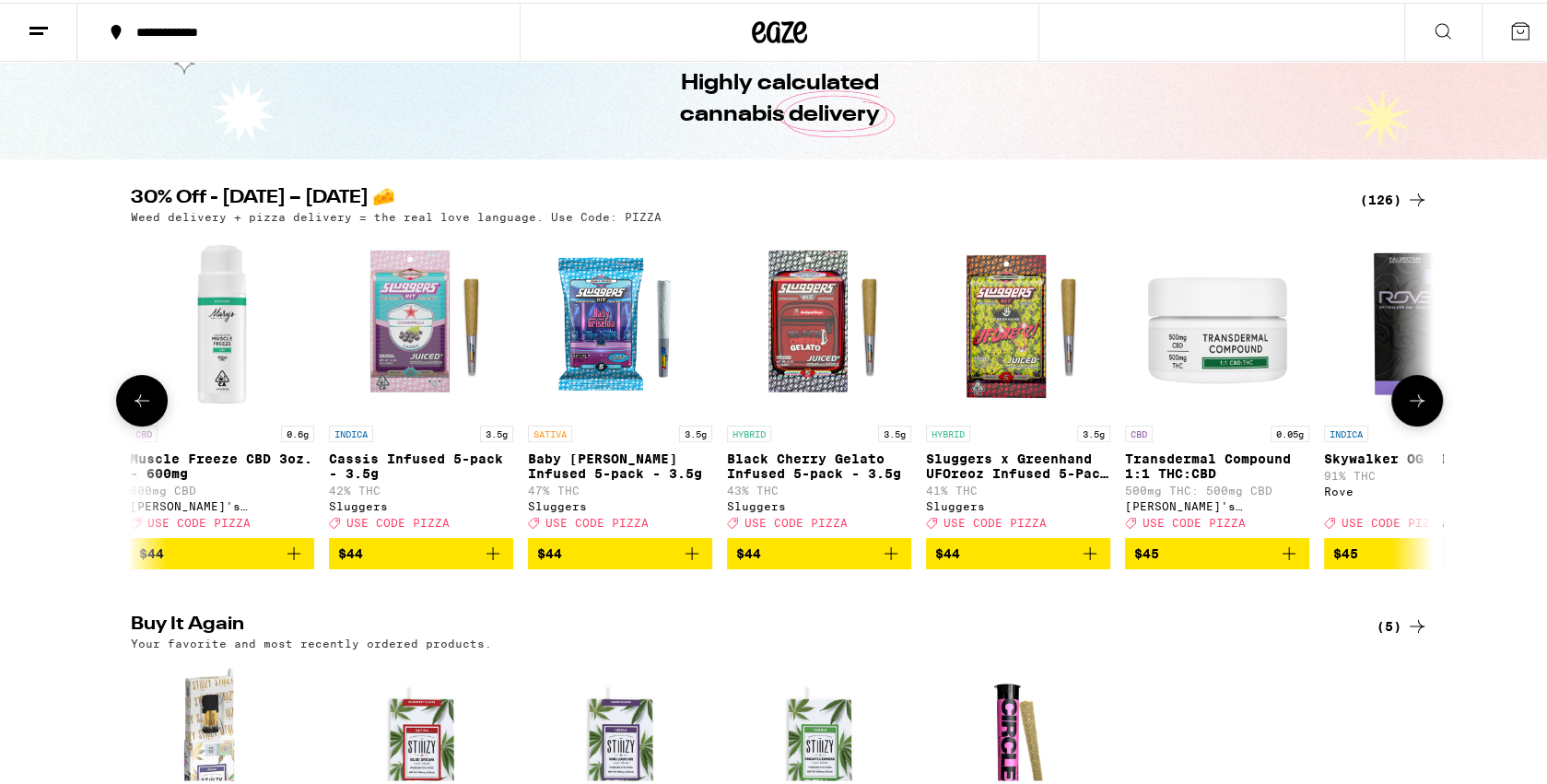
scroll to position [0, 19745]
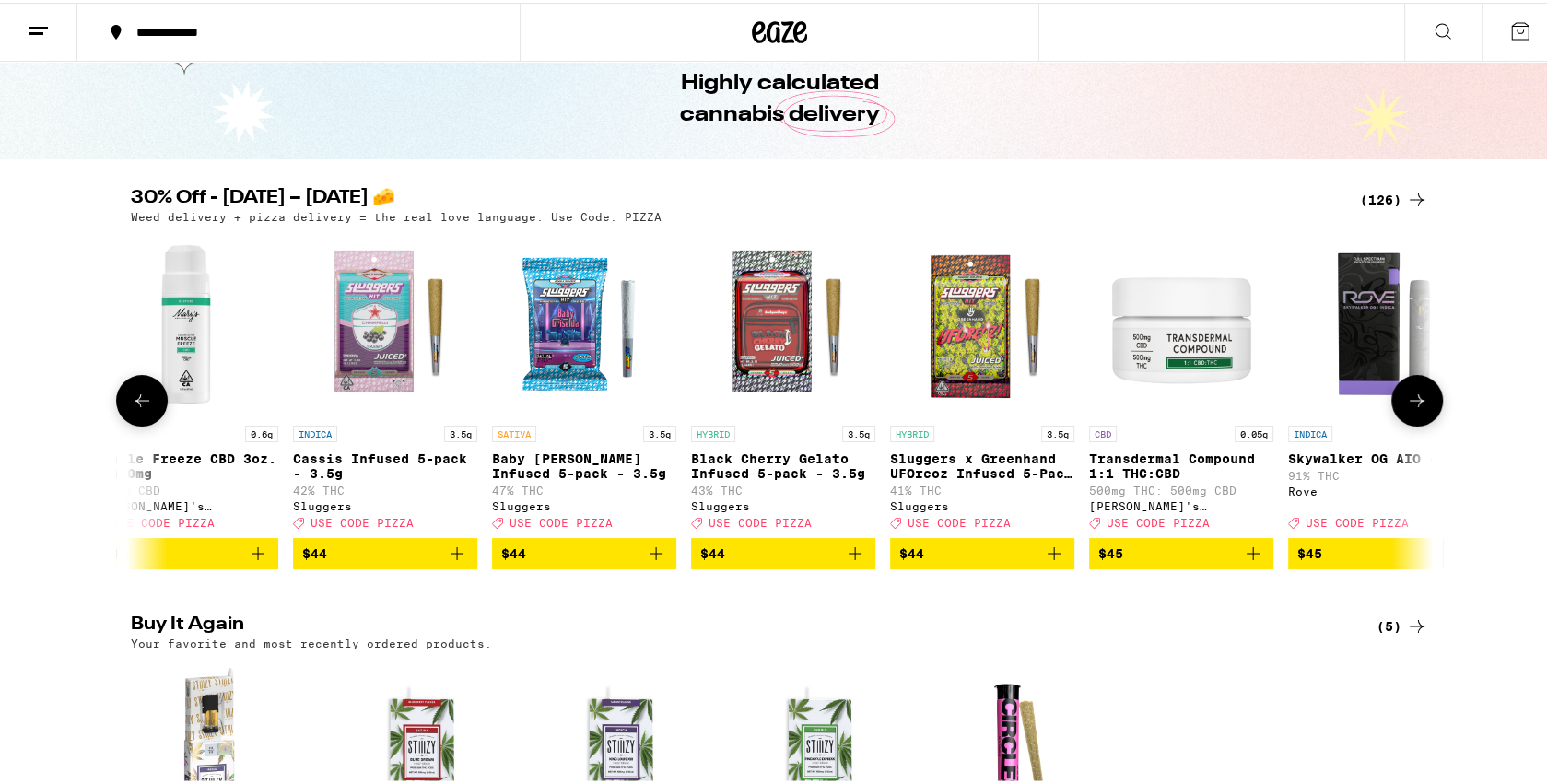
click at [1414, 403] on icon at bounding box center [1417, 397] width 22 height 22
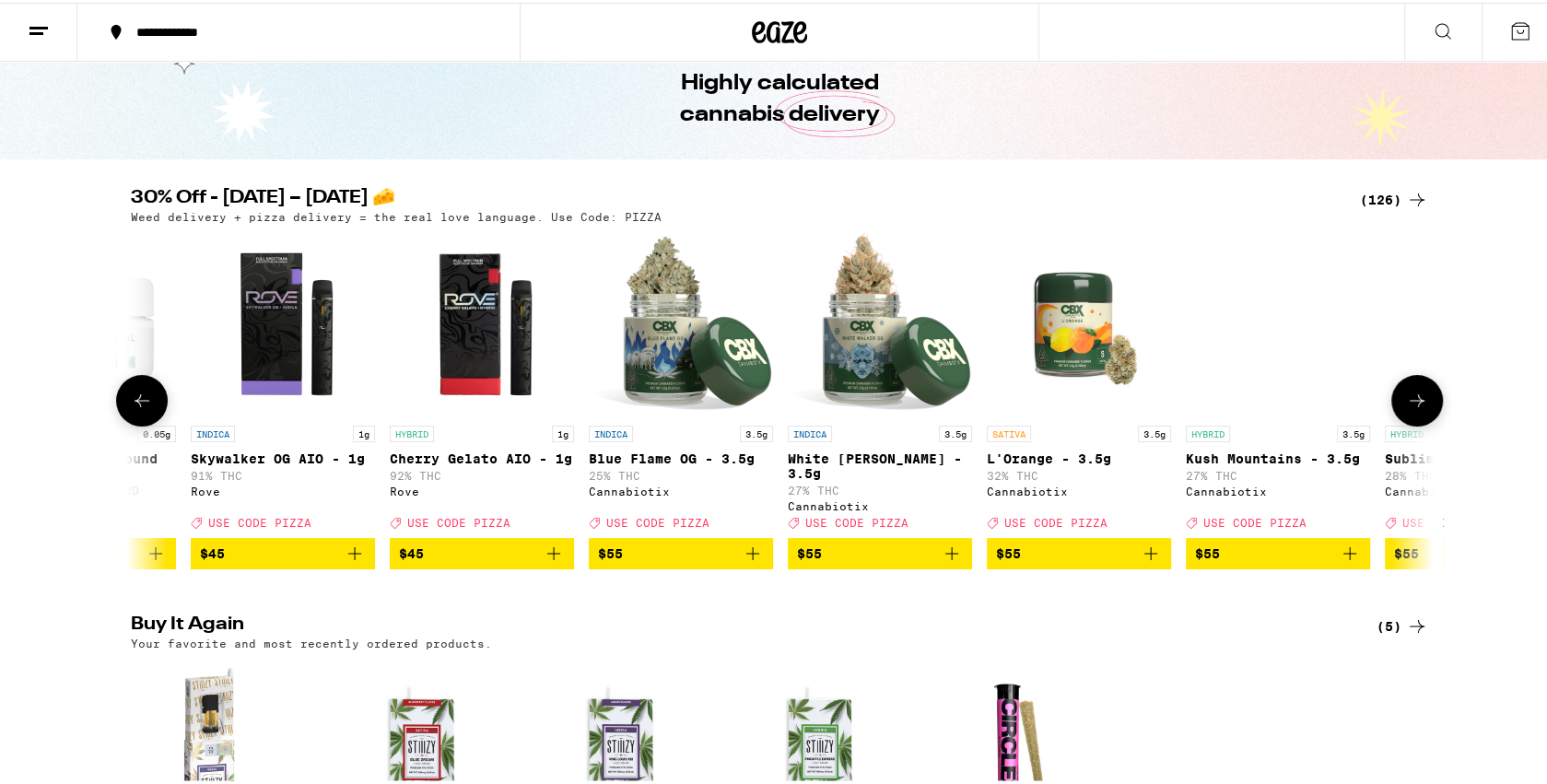
click at [1414, 403] on icon at bounding box center [1417, 397] width 22 height 22
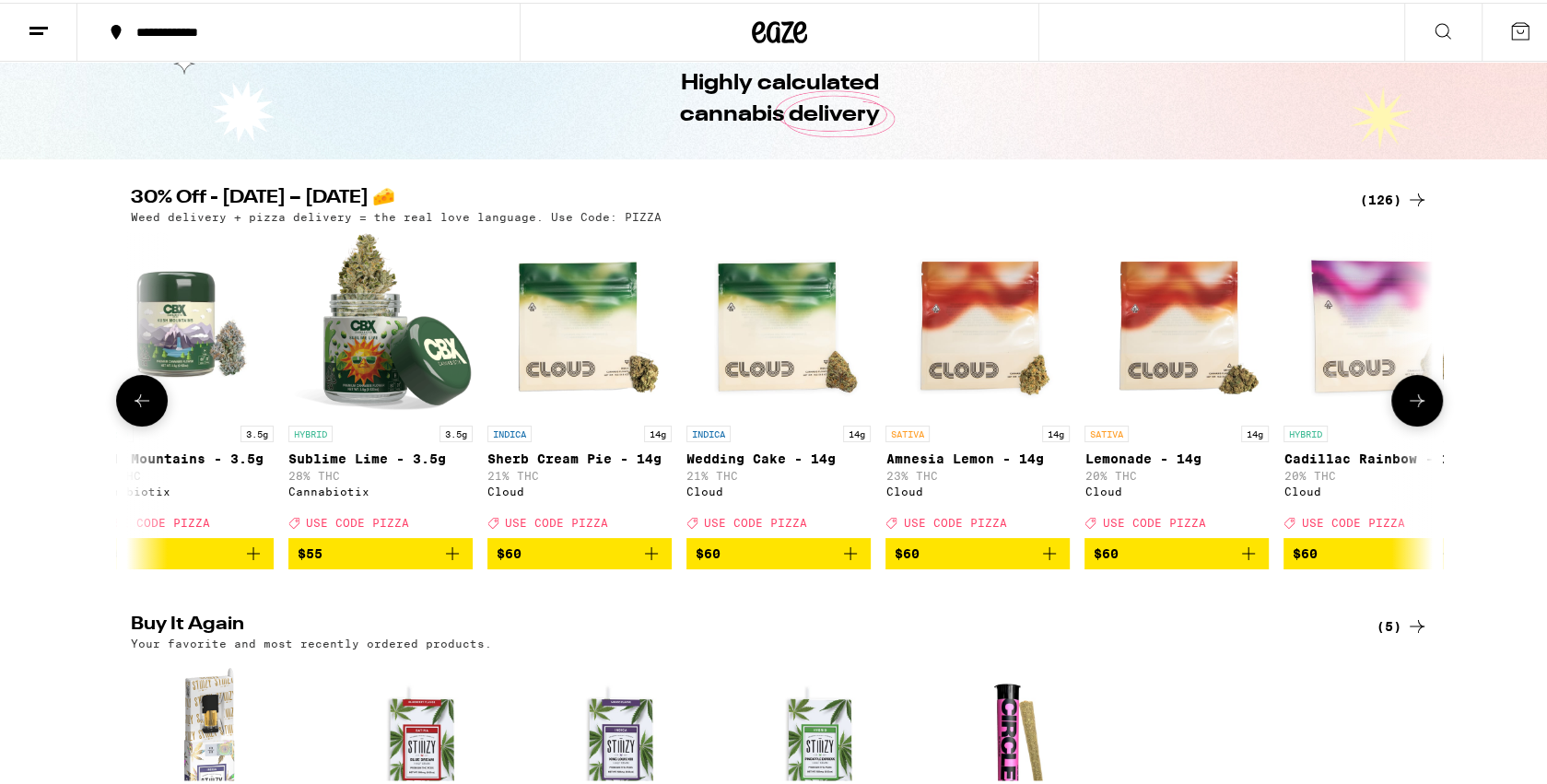
click at [1414, 403] on icon at bounding box center [1417, 397] width 22 height 22
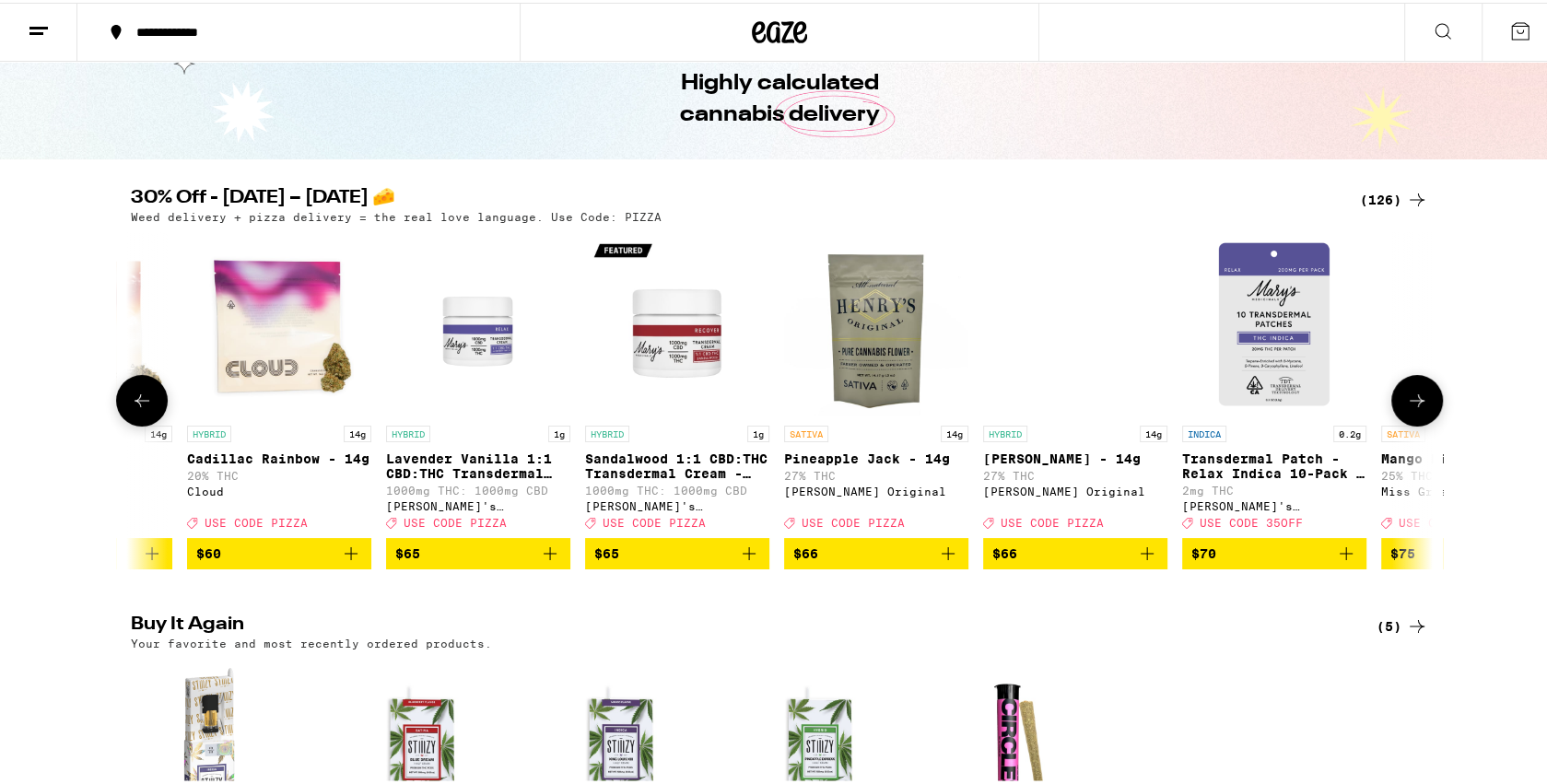
click at [1414, 403] on icon at bounding box center [1417, 397] width 22 height 22
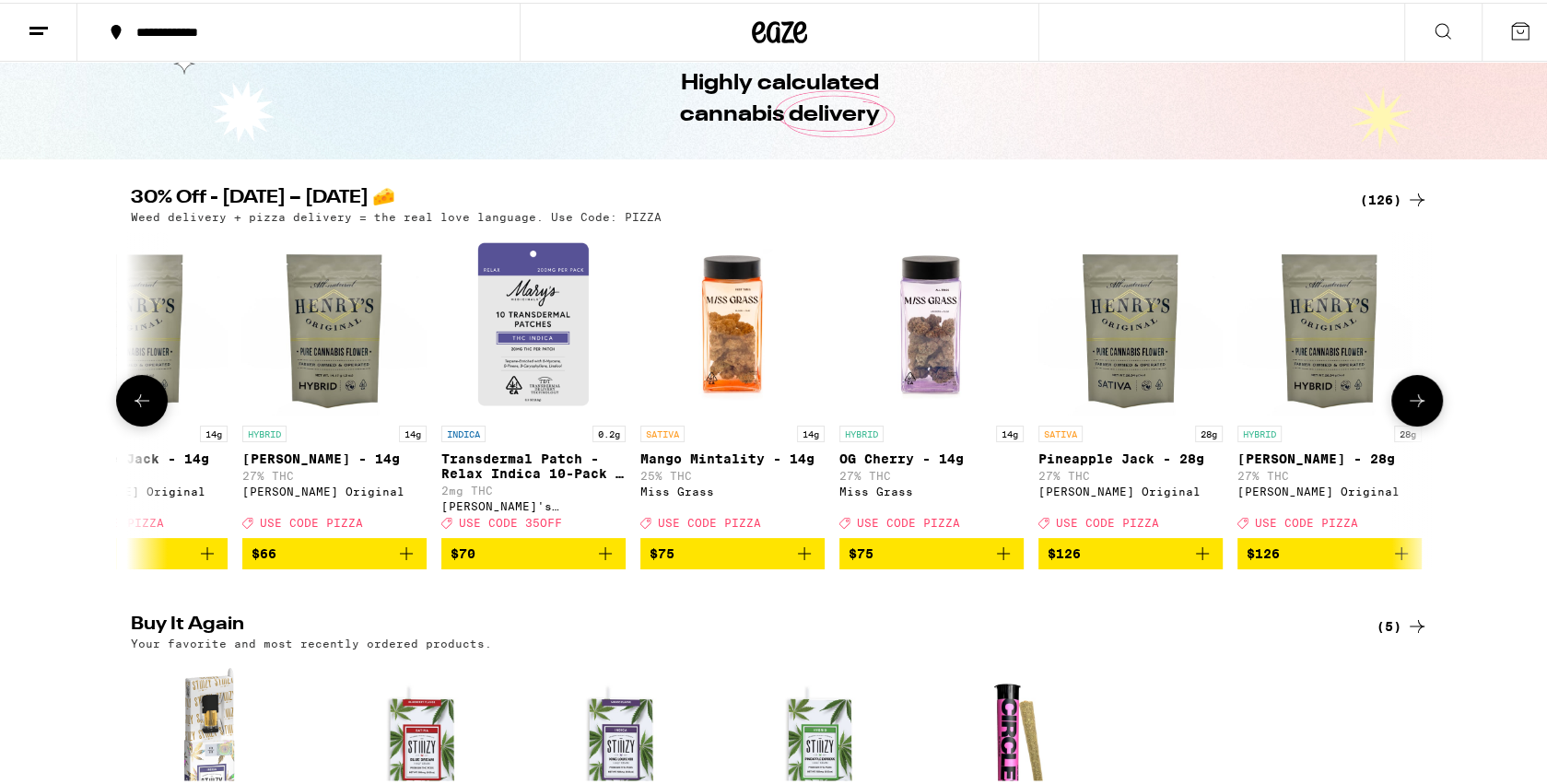
scroll to position [0, 23785]
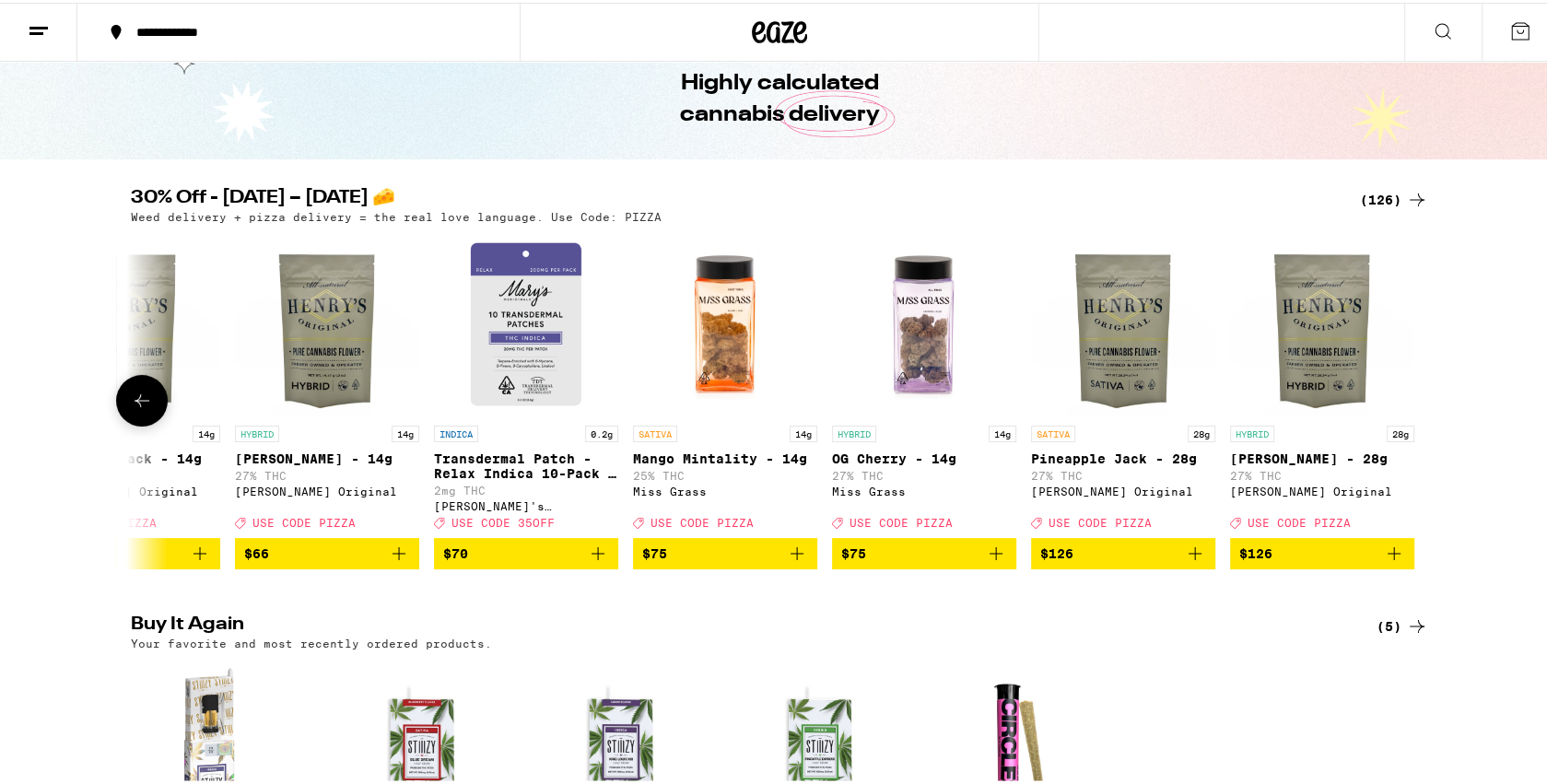
click at [1414, 403] on div at bounding box center [1417, 397] width 51 height 51
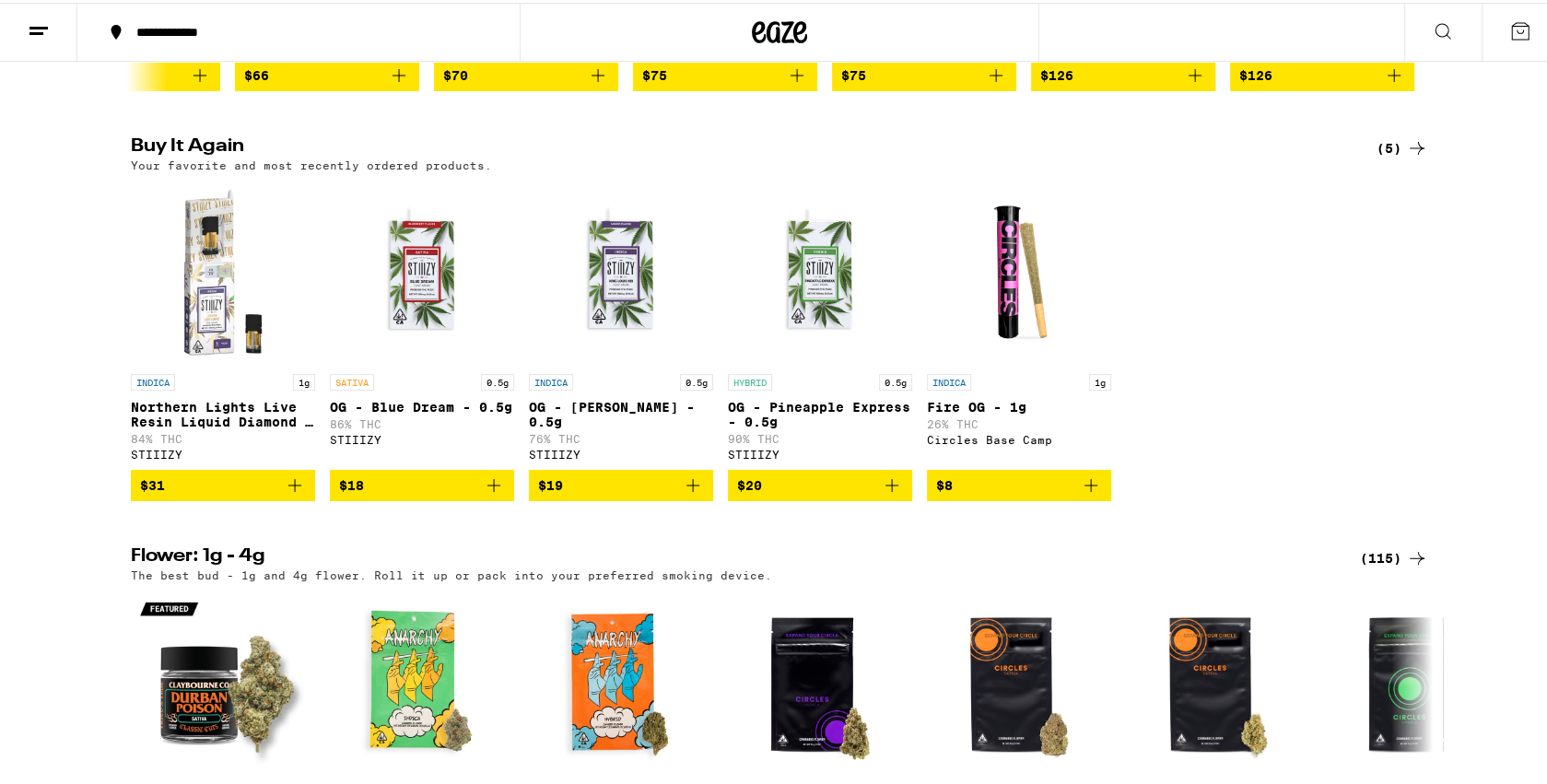
scroll to position [570, 0]
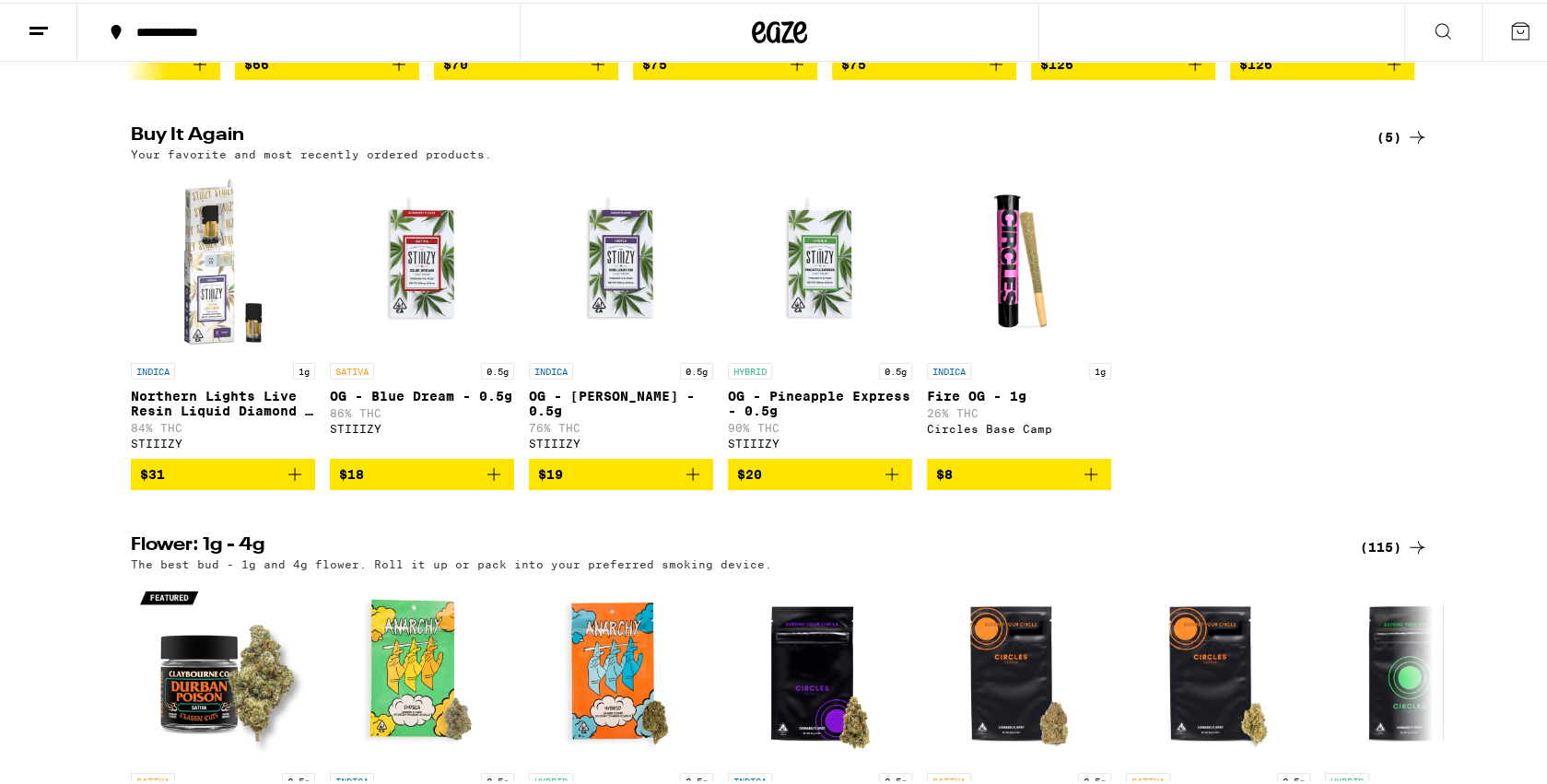
click at [289, 479] on icon "Add to bag" at bounding box center [295, 472] width 13 height 13
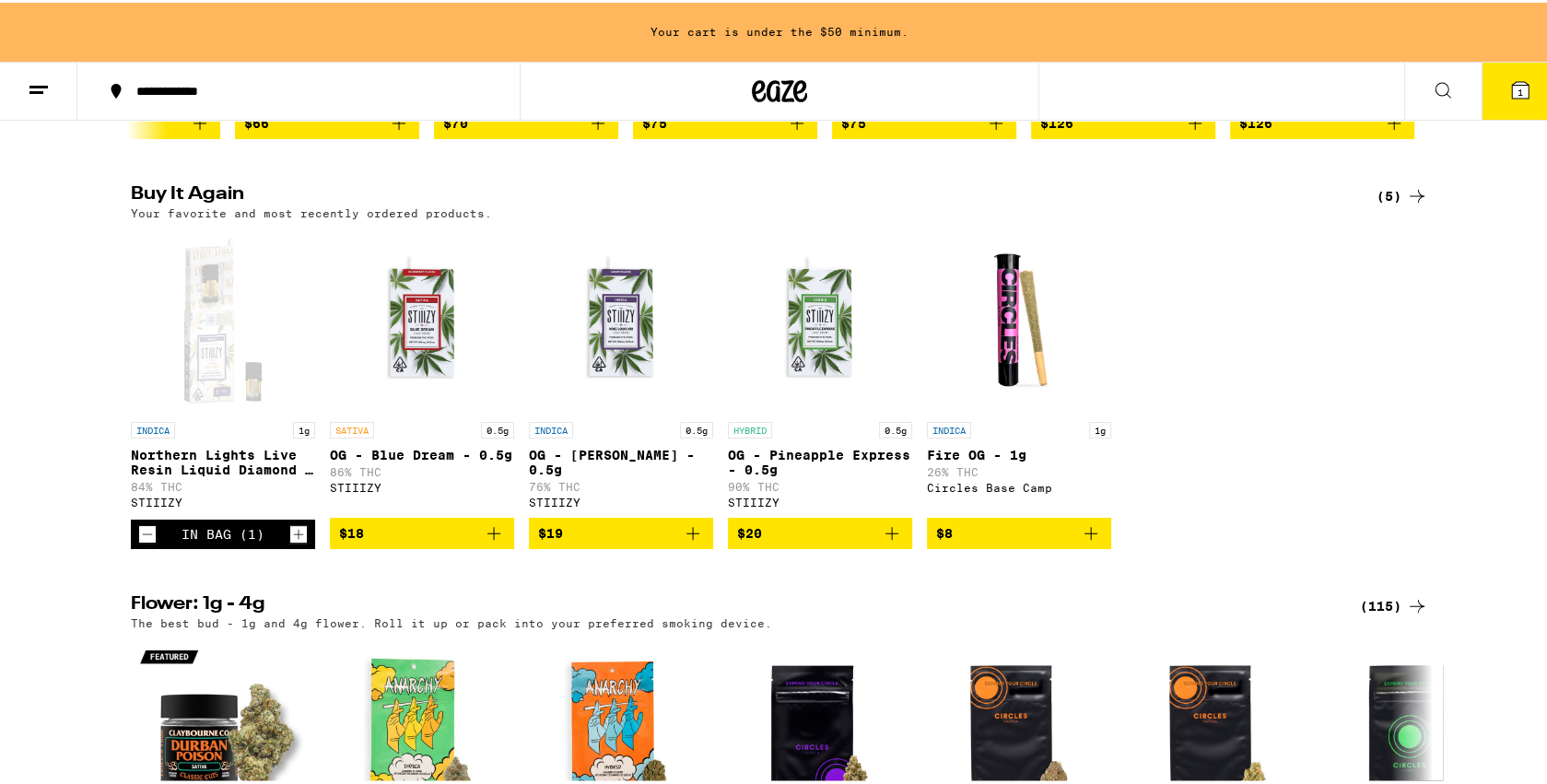
scroll to position [629, 0]
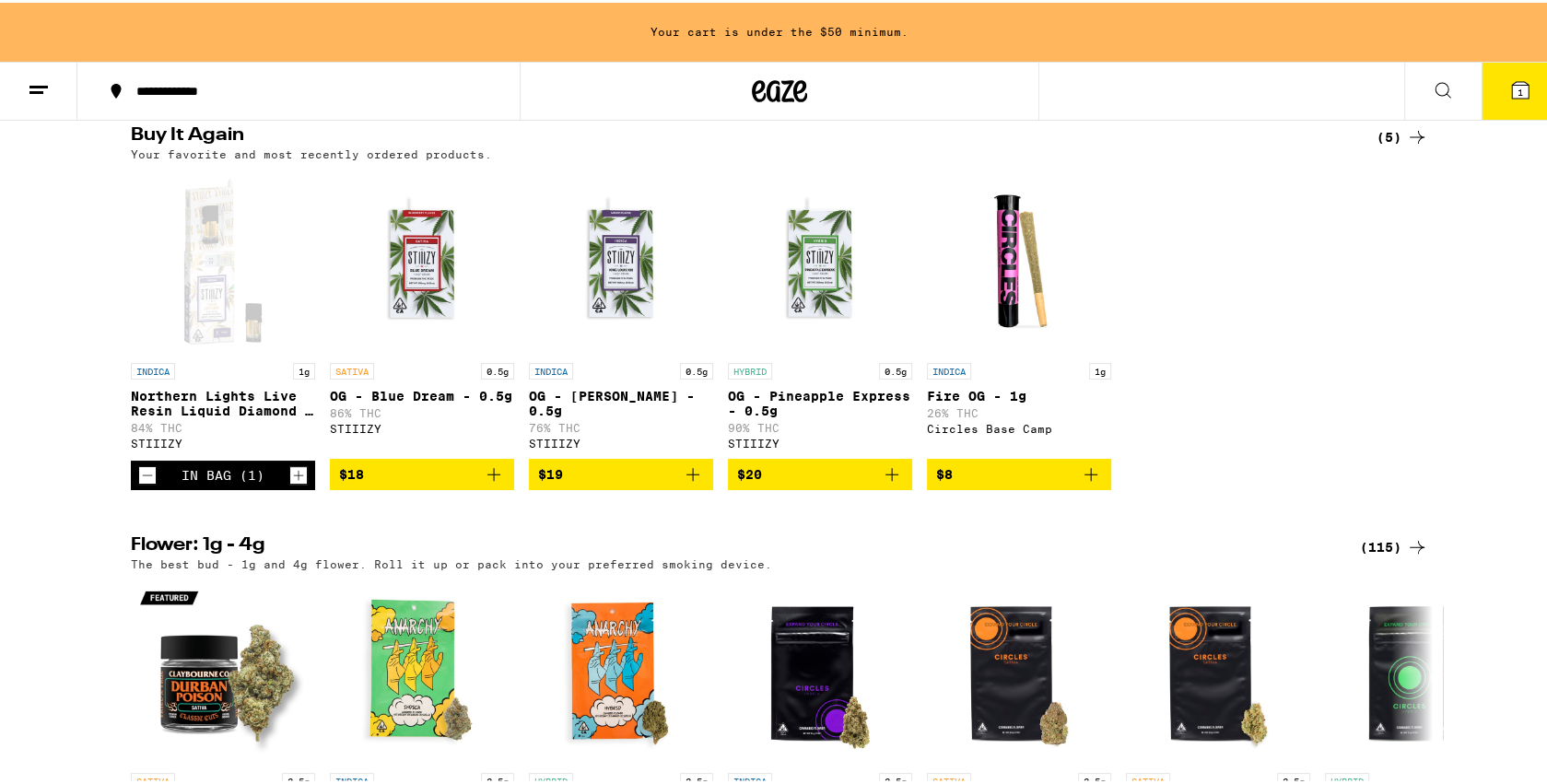
click at [886, 479] on icon "Add to bag" at bounding box center [891, 472] width 13 height 13
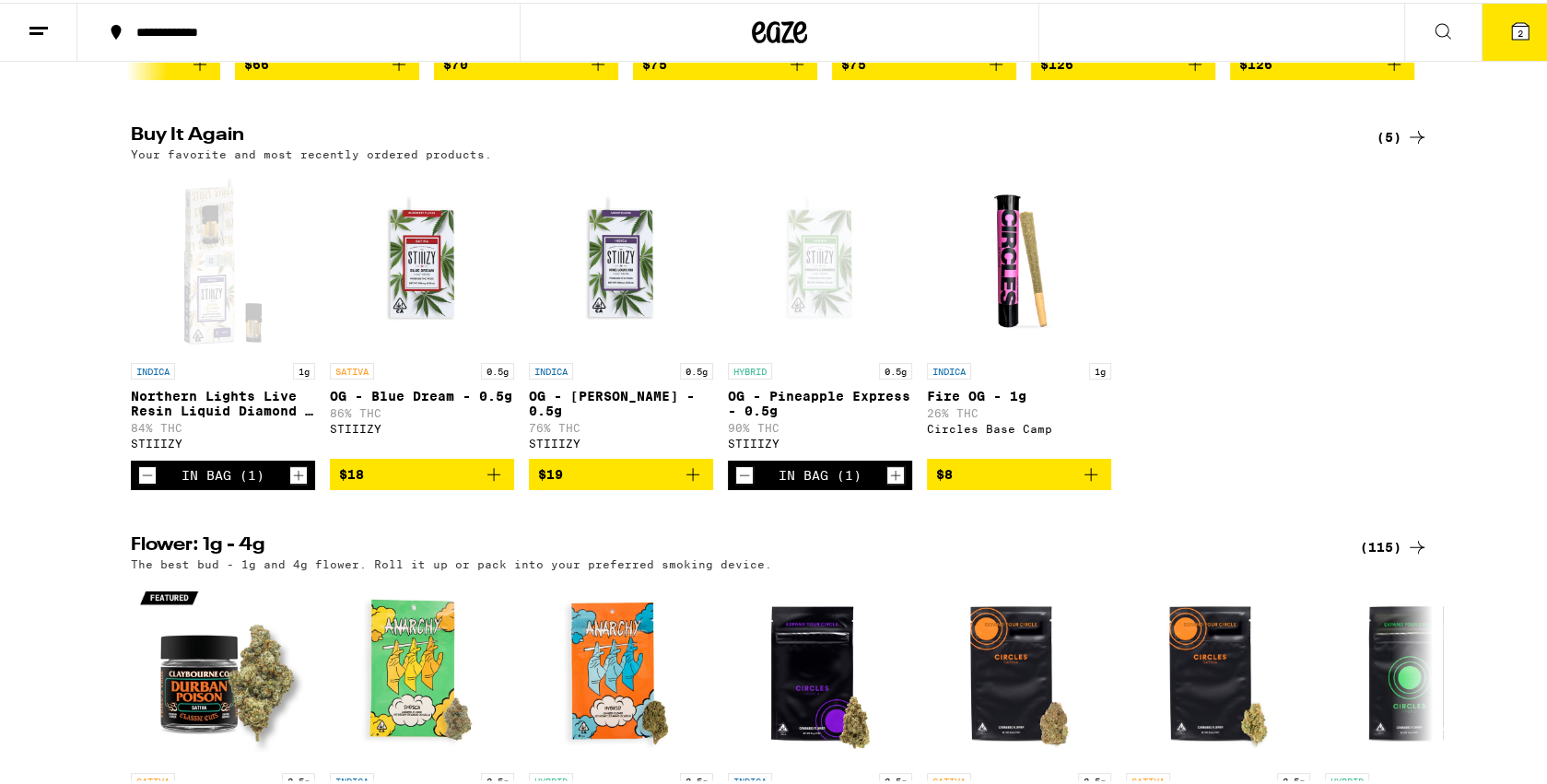
scroll to position [0, 0]
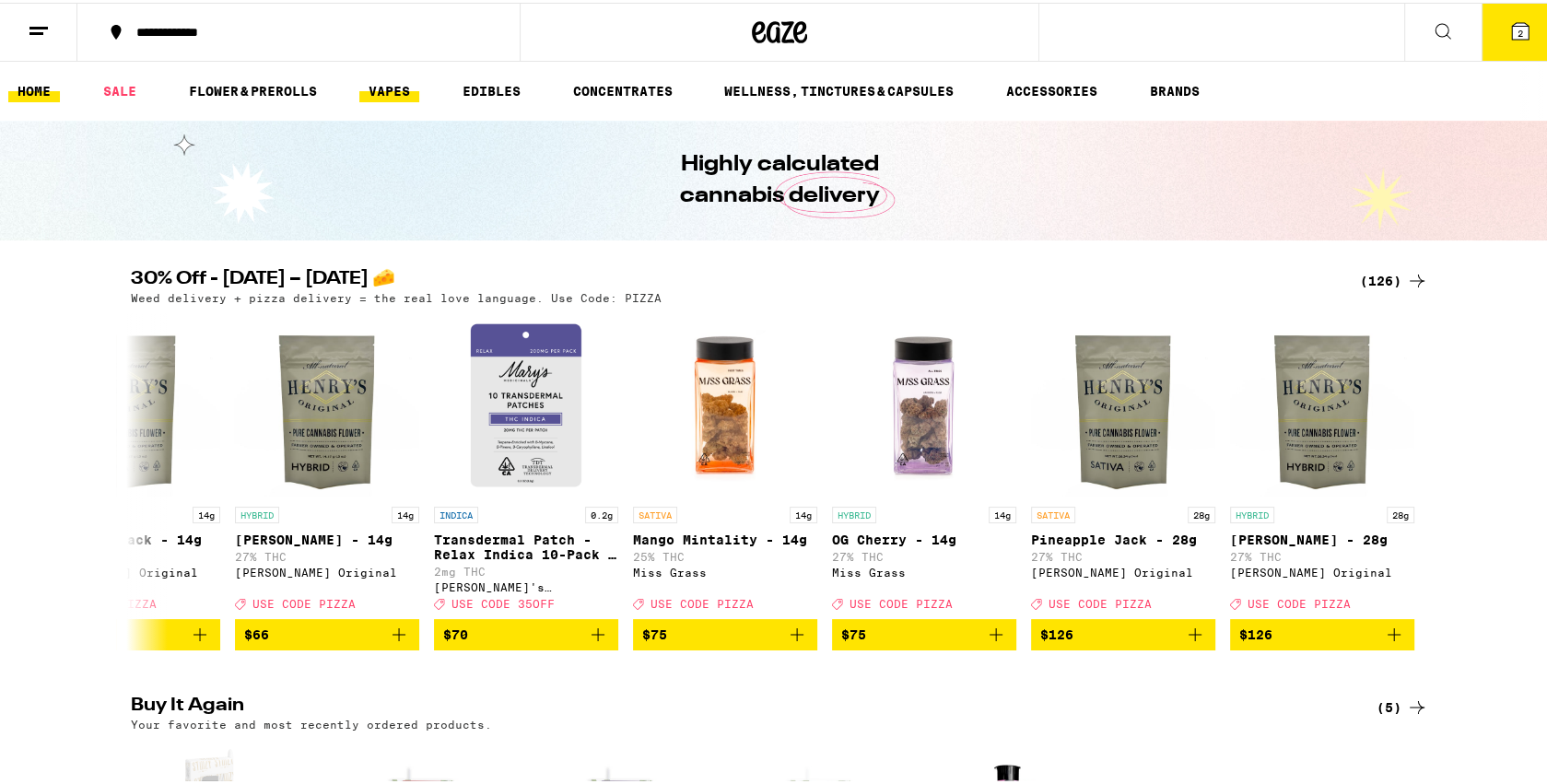
click at [399, 92] on link "VAPES" at bounding box center [389, 88] width 60 height 22
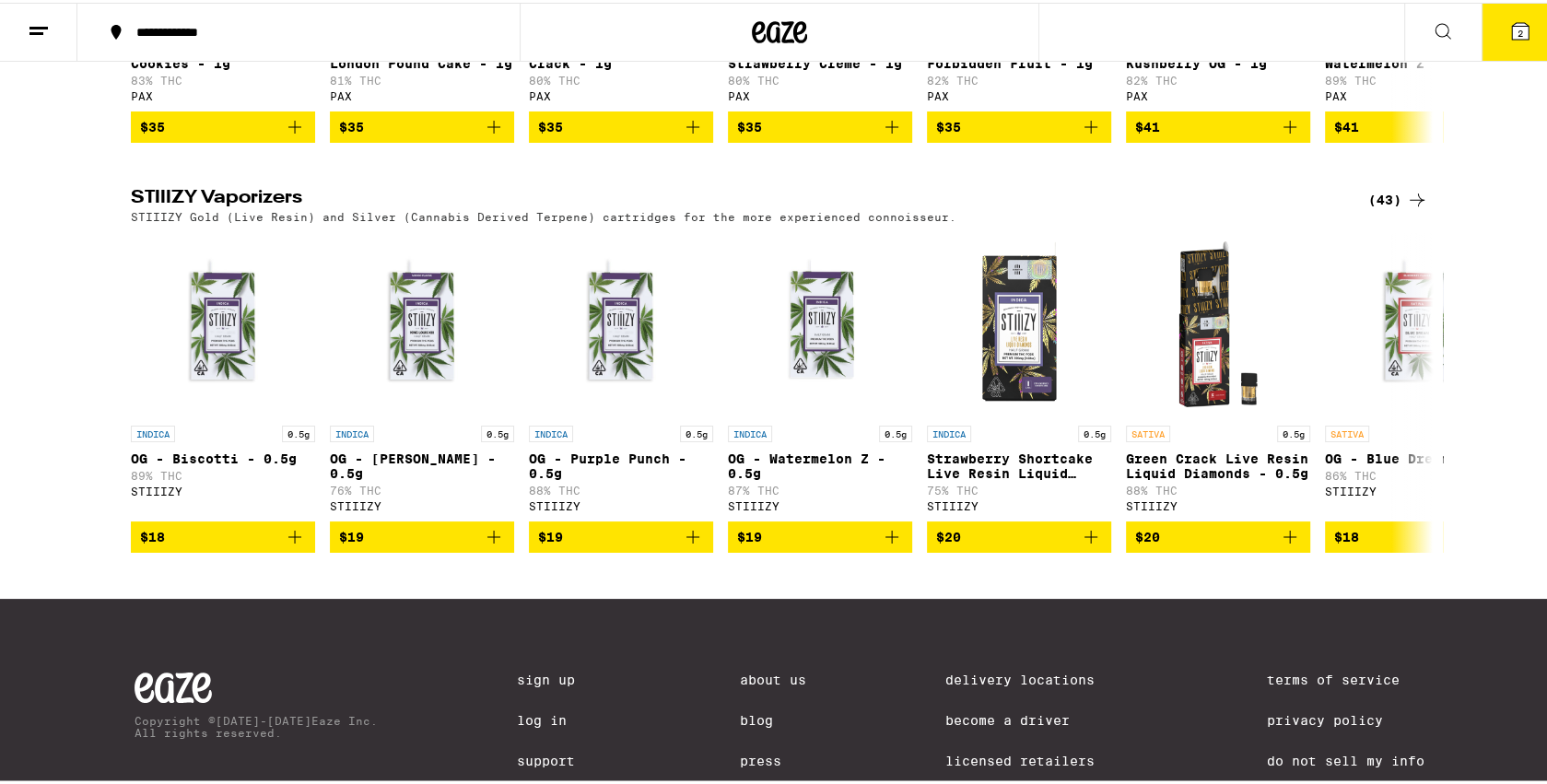
scroll to position [1711, 0]
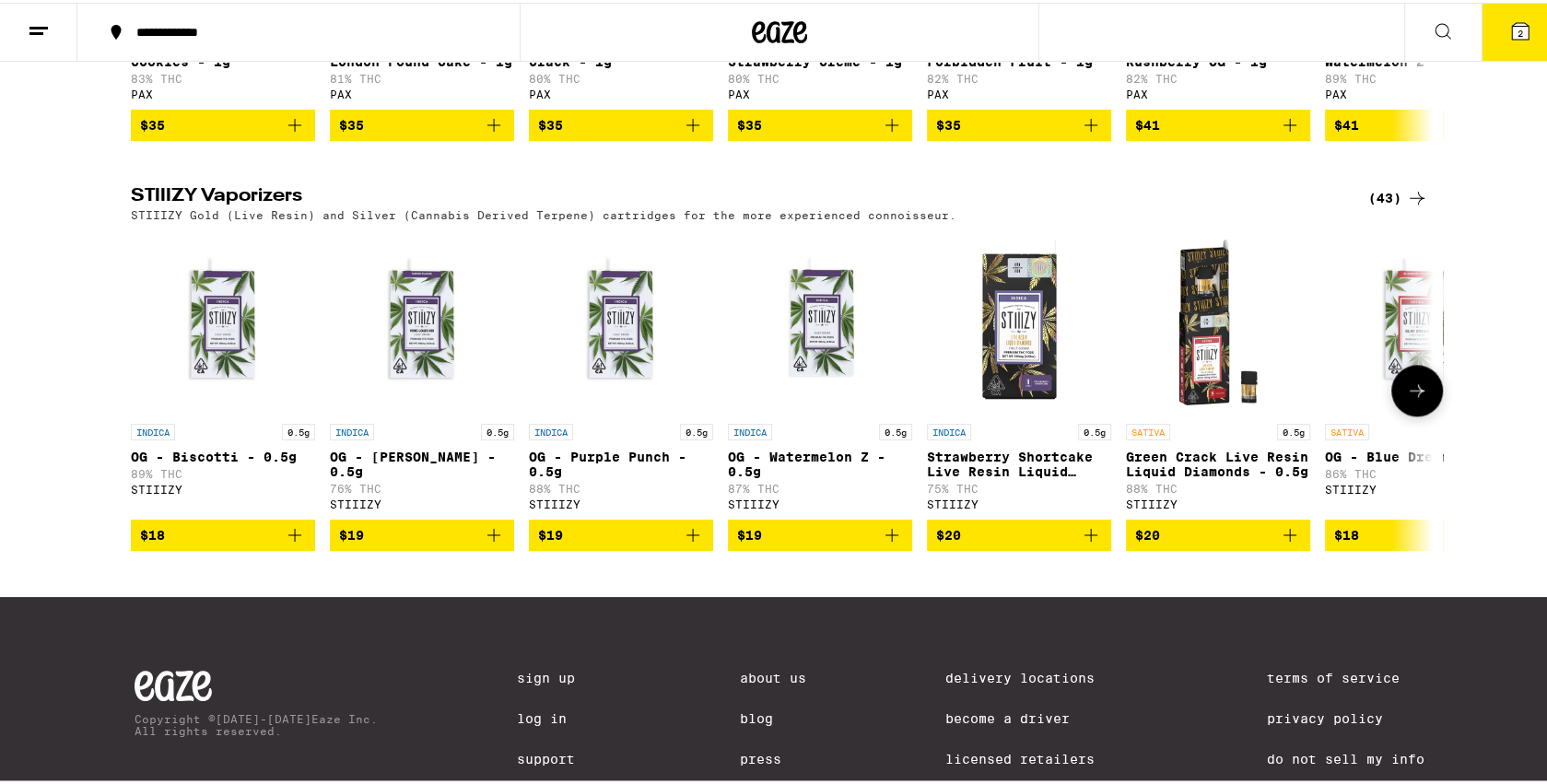
click at [1416, 398] on icon at bounding box center [1417, 388] width 22 height 22
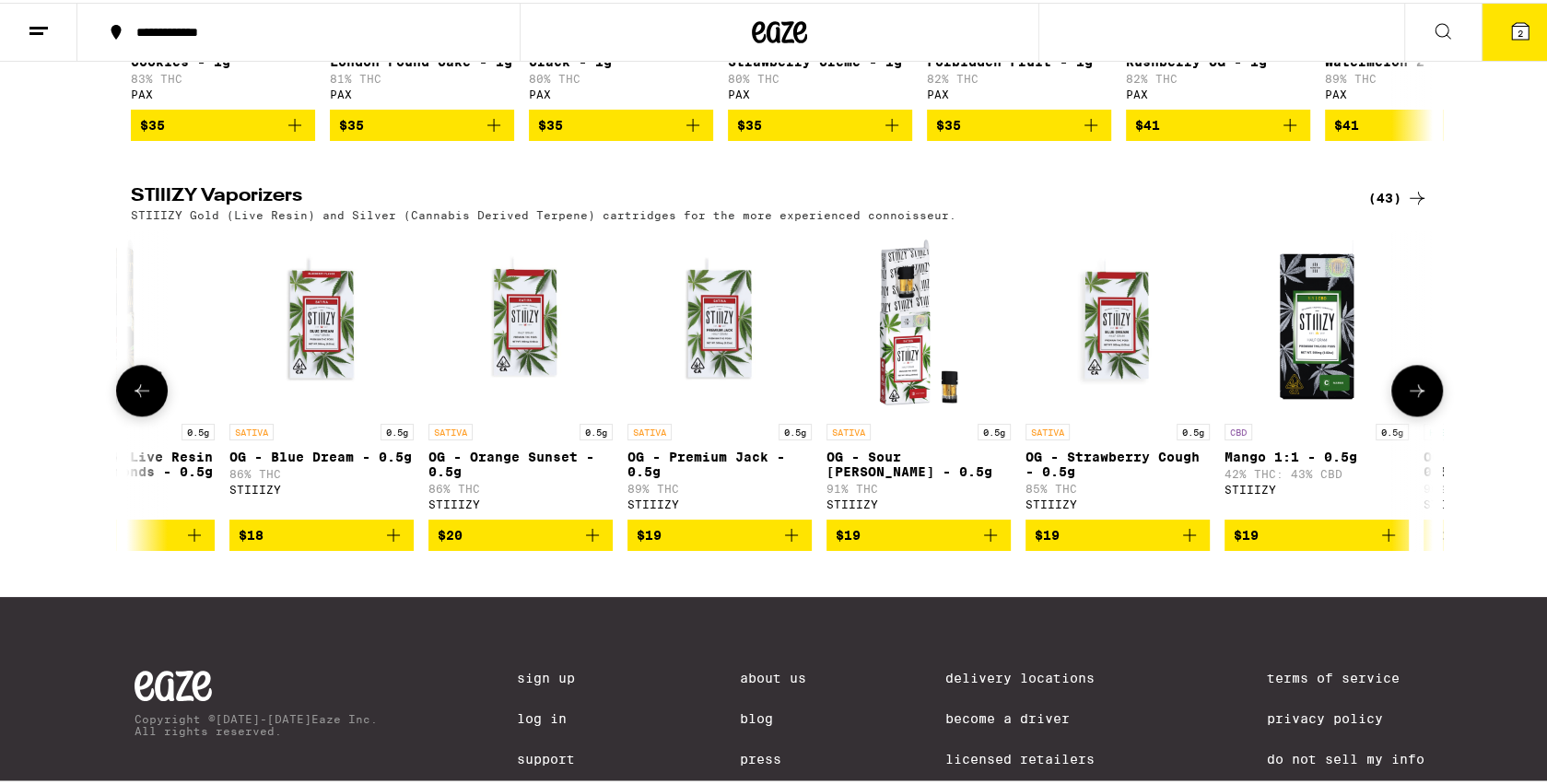
scroll to position [0, 1097]
click at [137, 398] on icon at bounding box center [141, 388] width 22 height 22
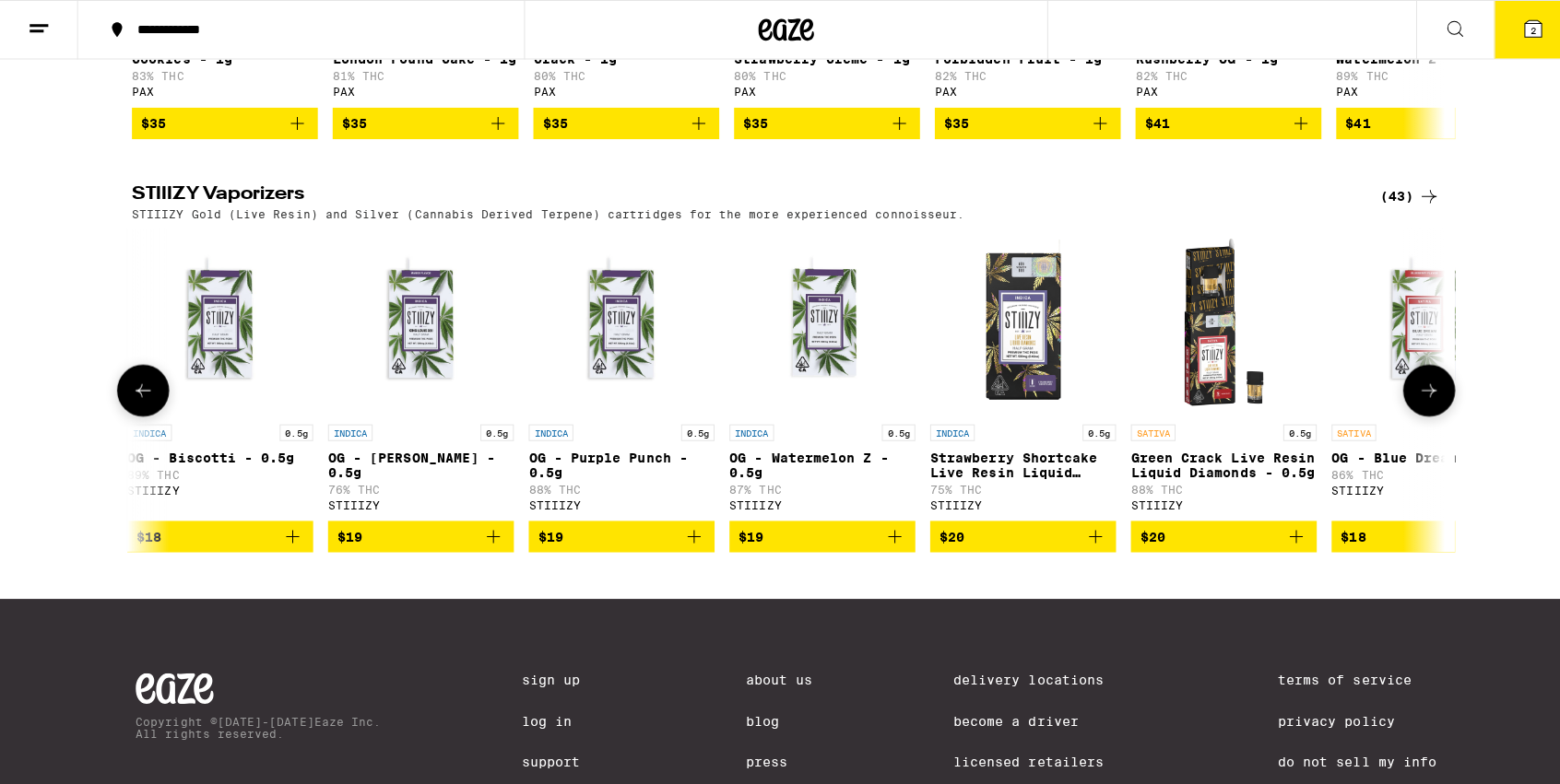
scroll to position [0, 0]
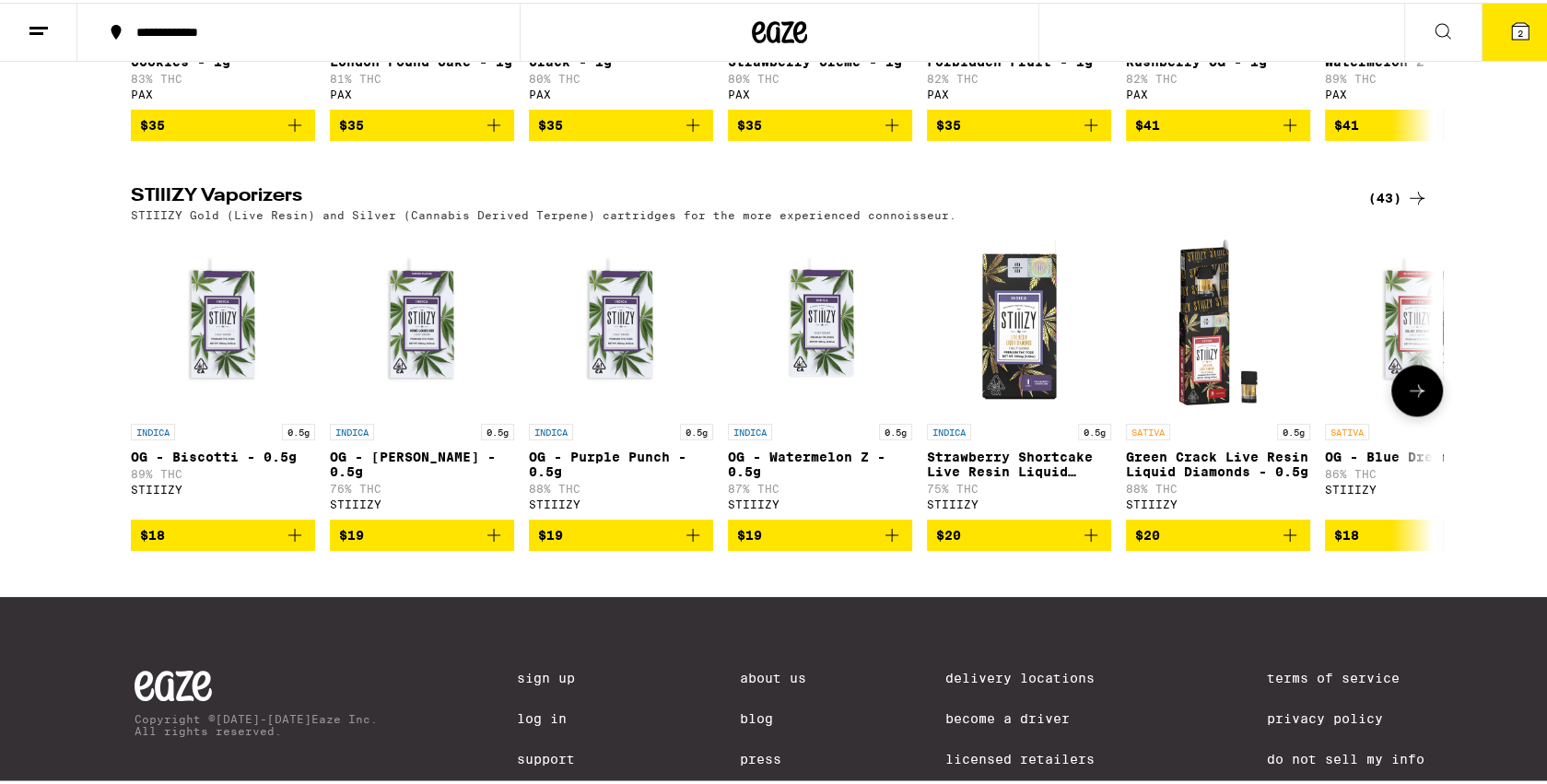
click at [1287, 544] on icon "Add to bag" at bounding box center [1290, 532] width 22 height 22
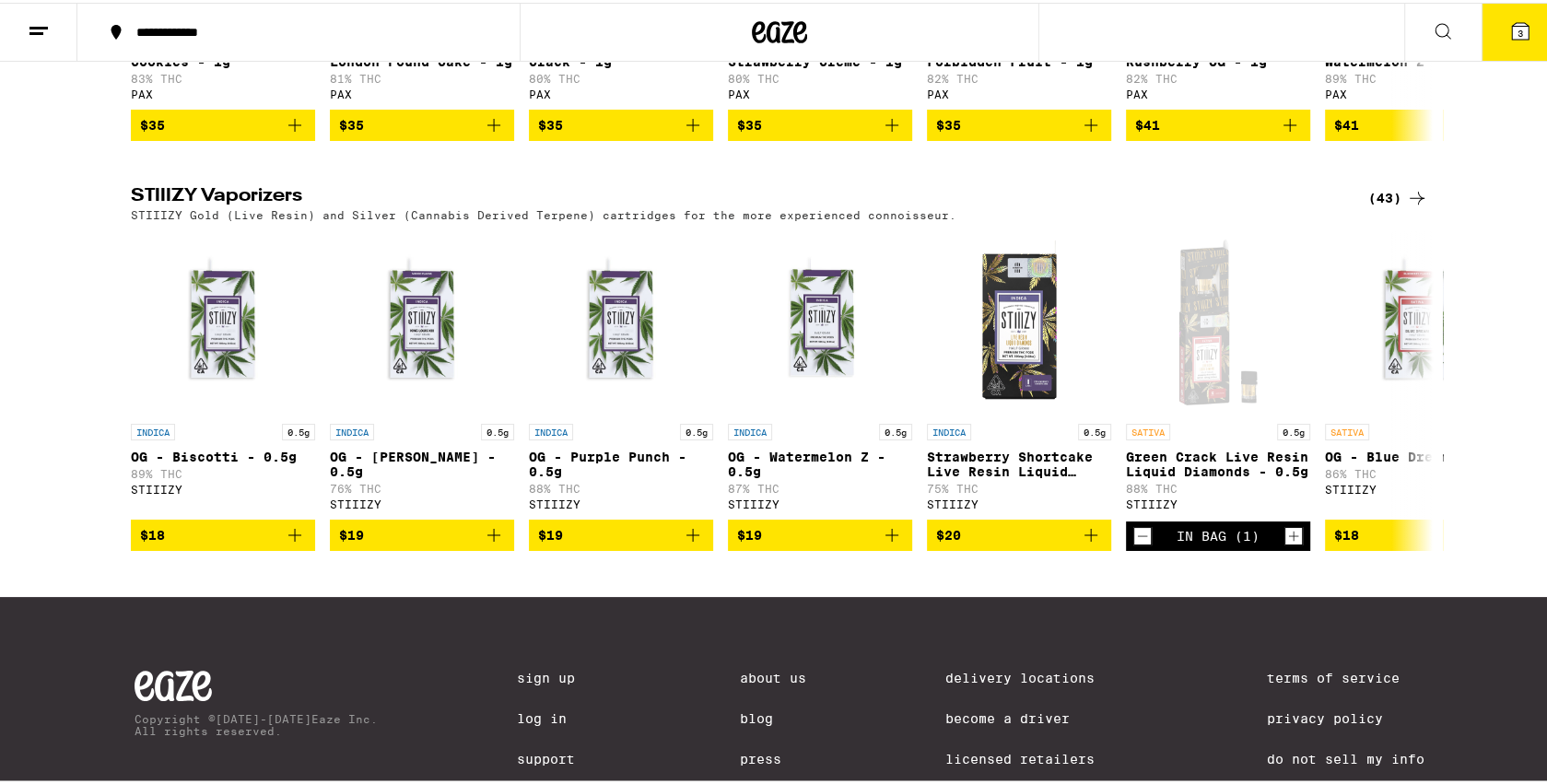
click at [1514, 28] on icon at bounding box center [1520, 28] width 17 height 17
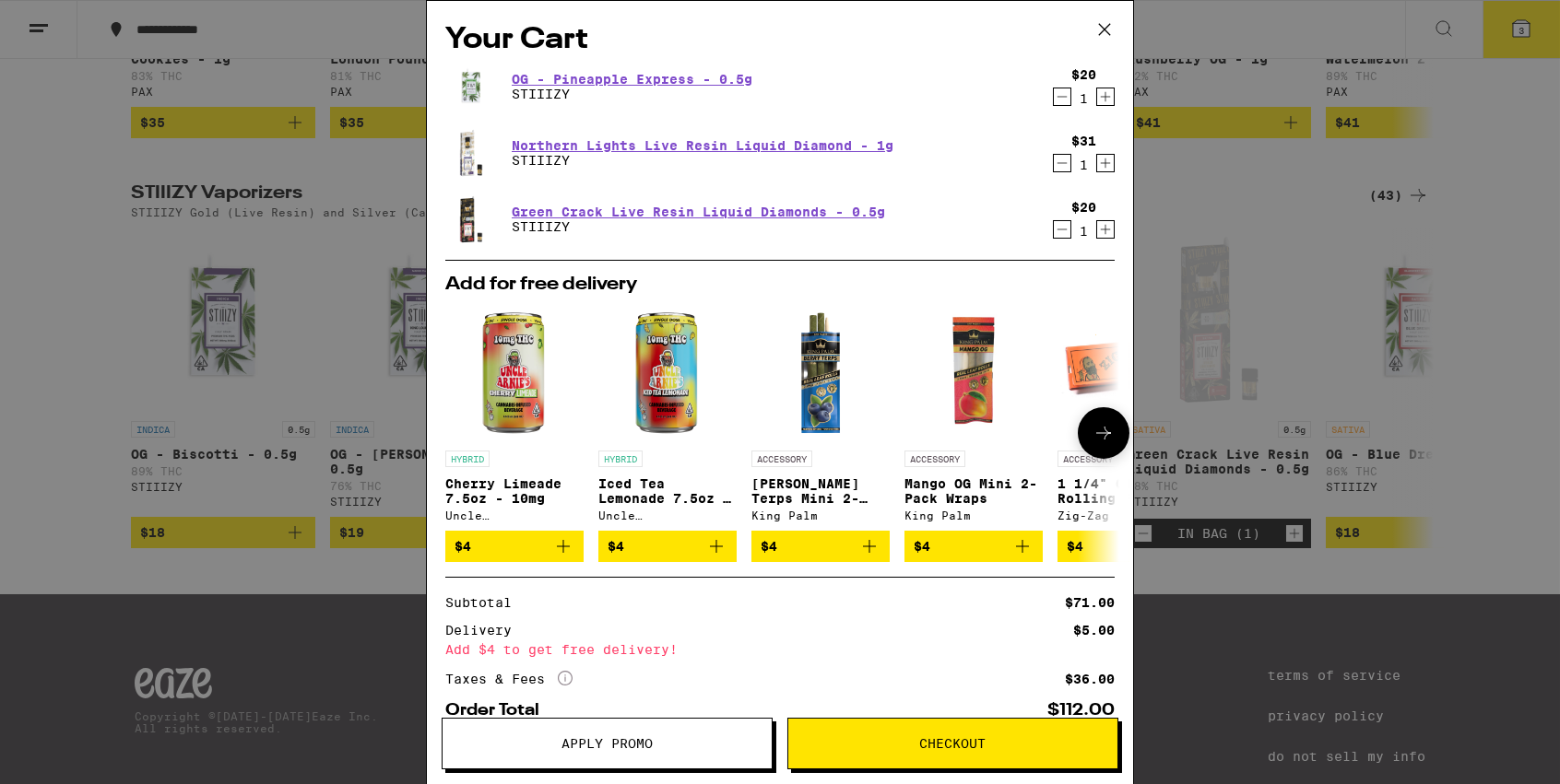
scroll to position [81, 0]
